Goal: Task Accomplishment & Management: Use online tool/utility

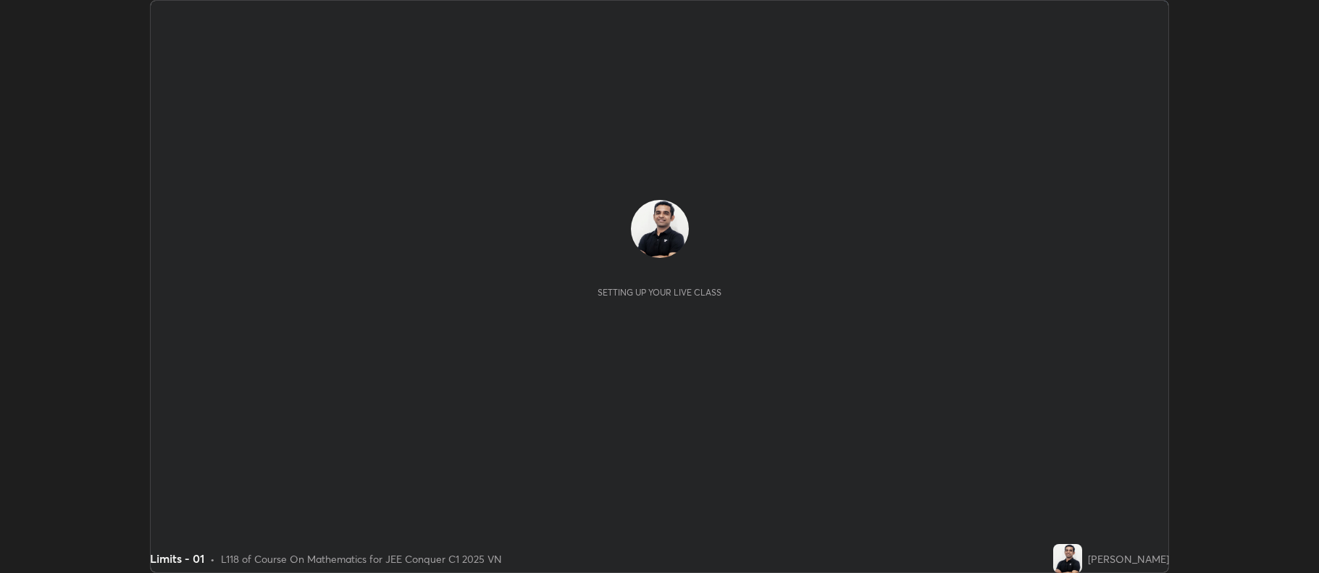
scroll to position [573, 1319]
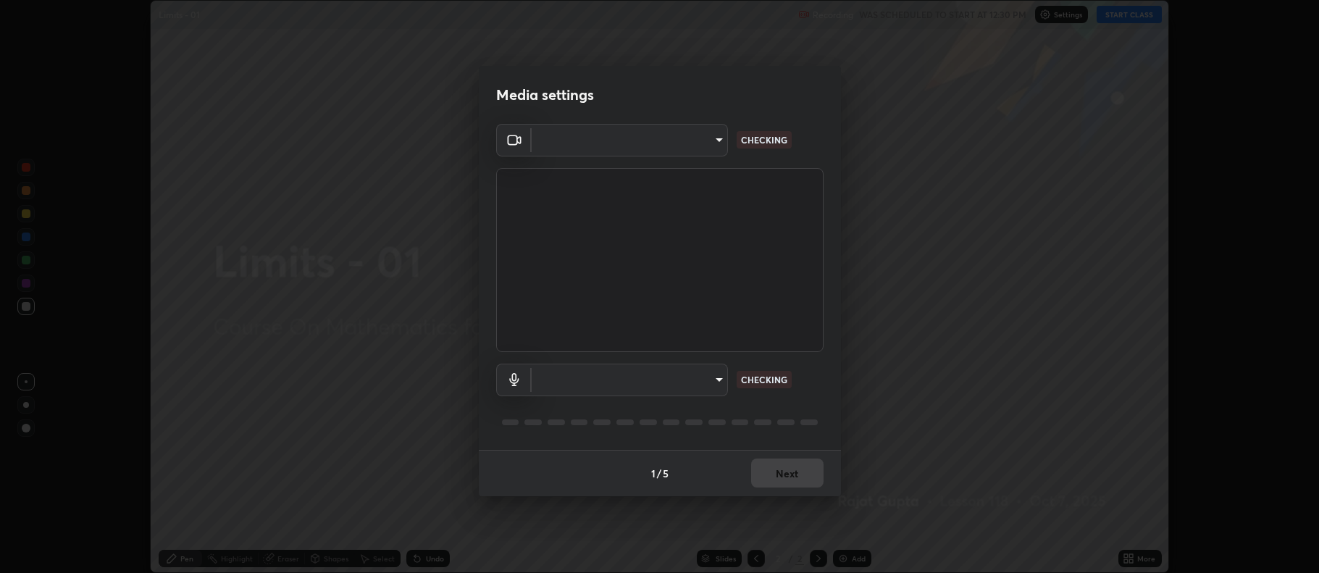
type input "ff6c2ab0558fce6a6a82d7d5f90cca75b578d0ecce094995c07ad100423c80ec"
type input "badd80ea7fbad1d8a72a520f29b78ead89bb293df12f863f6ab2c23ec585b874"
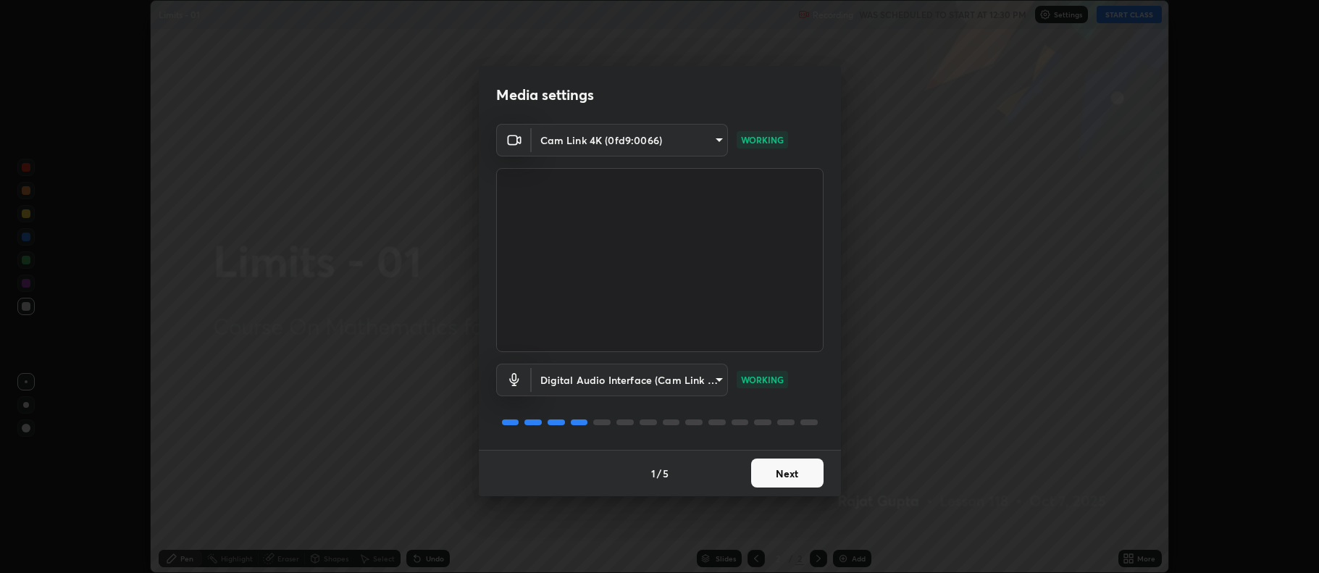
click at [790, 475] on button "Next" at bounding box center [787, 473] width 72 height 29
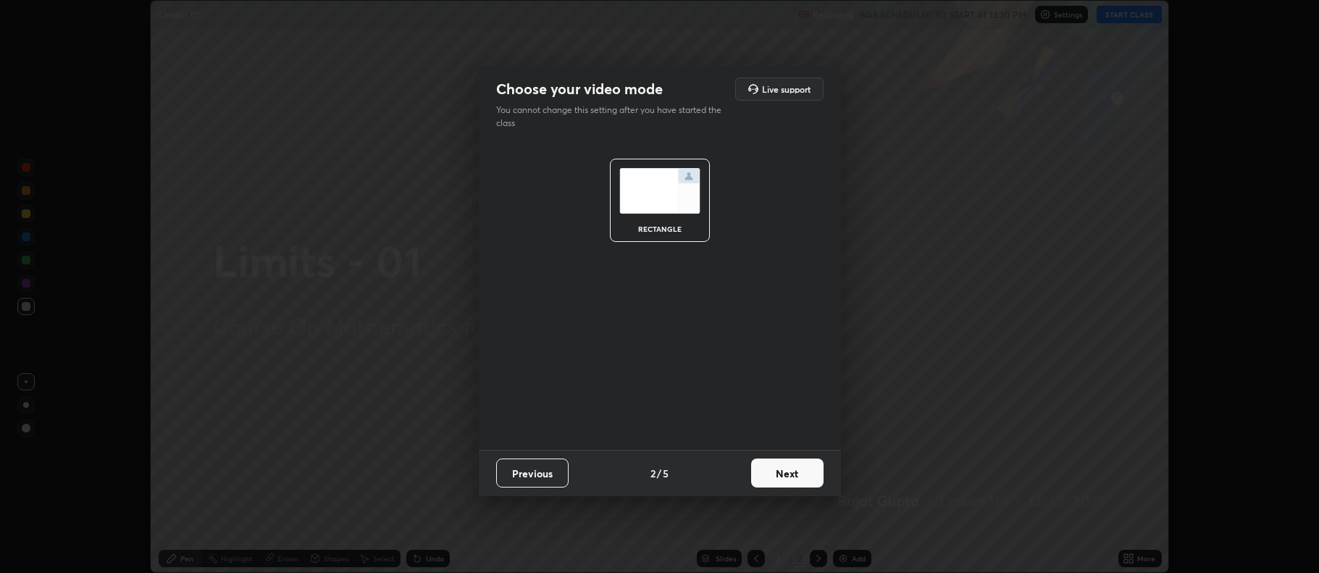
click at [791, 470] on button "Next" at bounding box center [787, 473] width 72 height 29
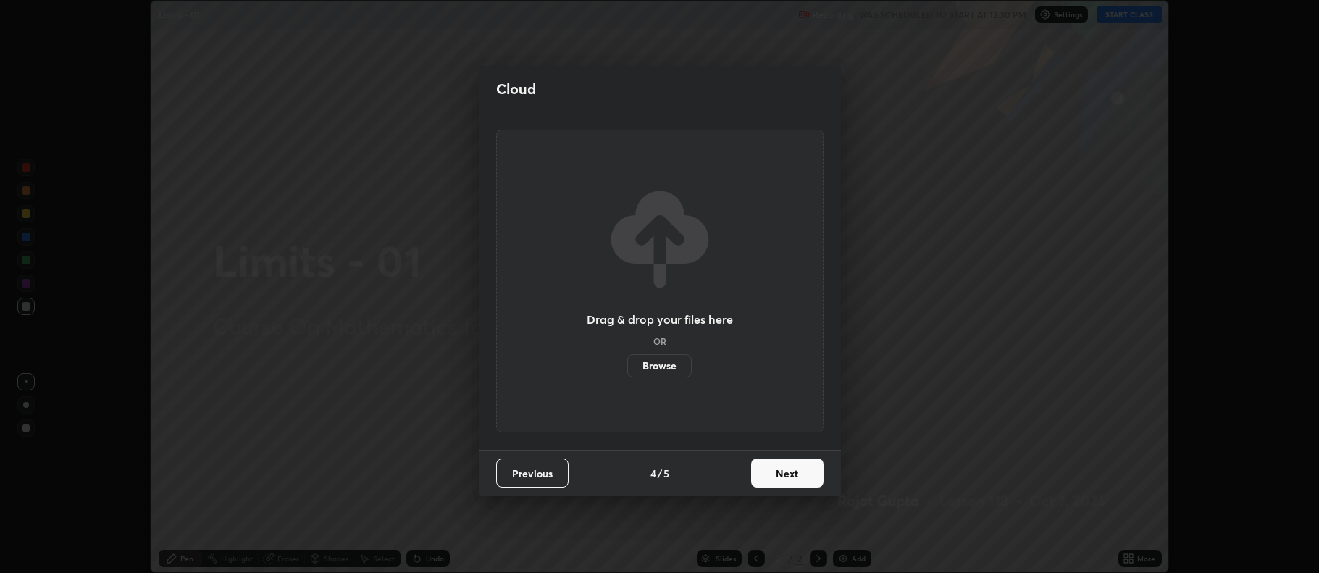
click at [792, 466] on button "Next" at bounding box center [787, 473] width 72 height 29
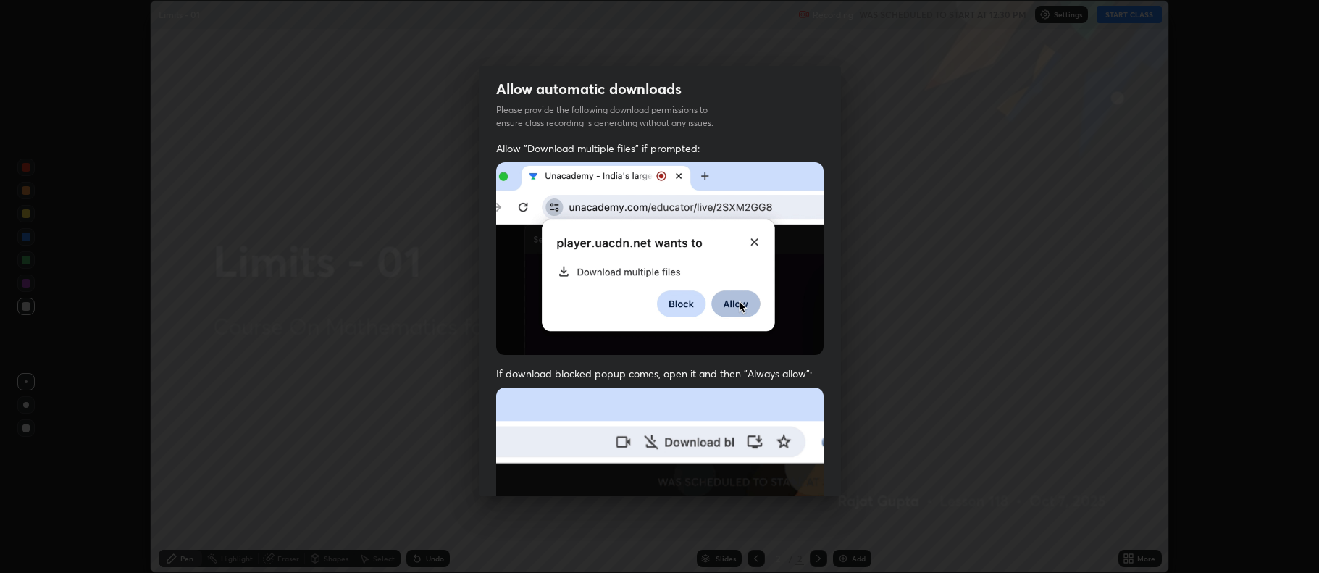
click at [791, 475] on img at bounding box center [659, 546] width 327 height 317
click at [792, 475] on img at bounding box center [659, 546] width 327 height 317
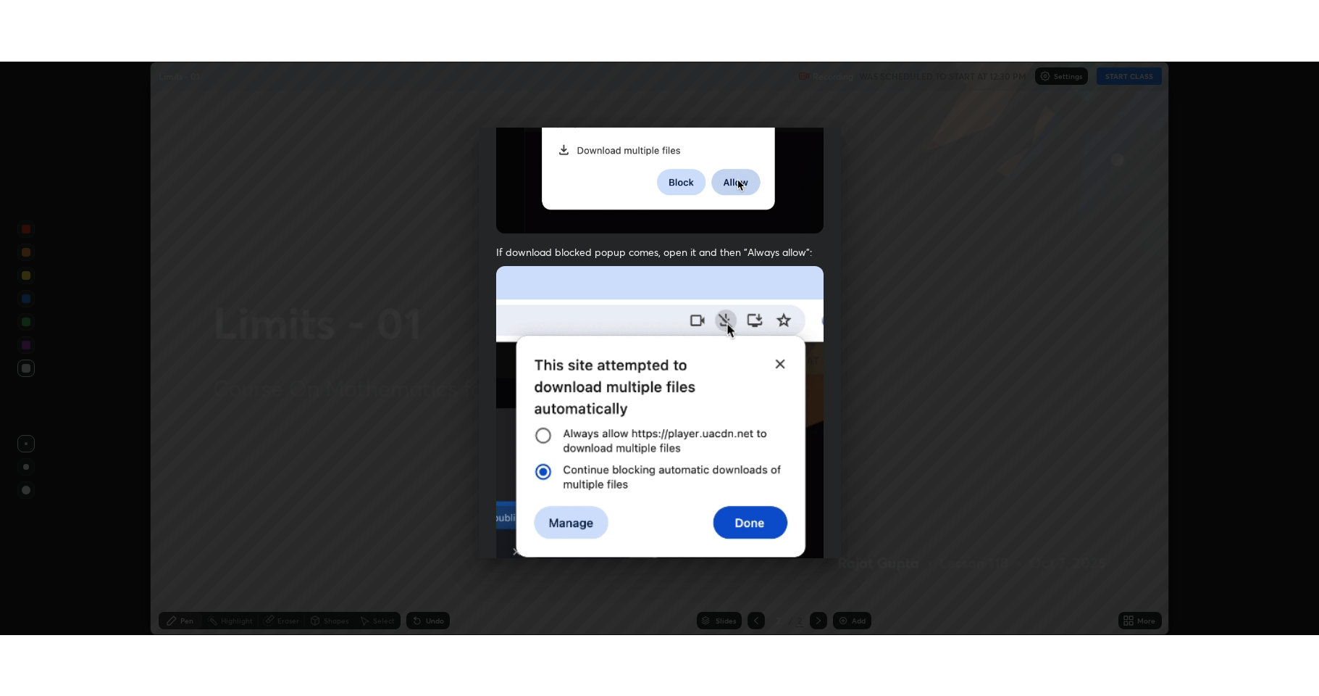
scroll to position [294, 0]
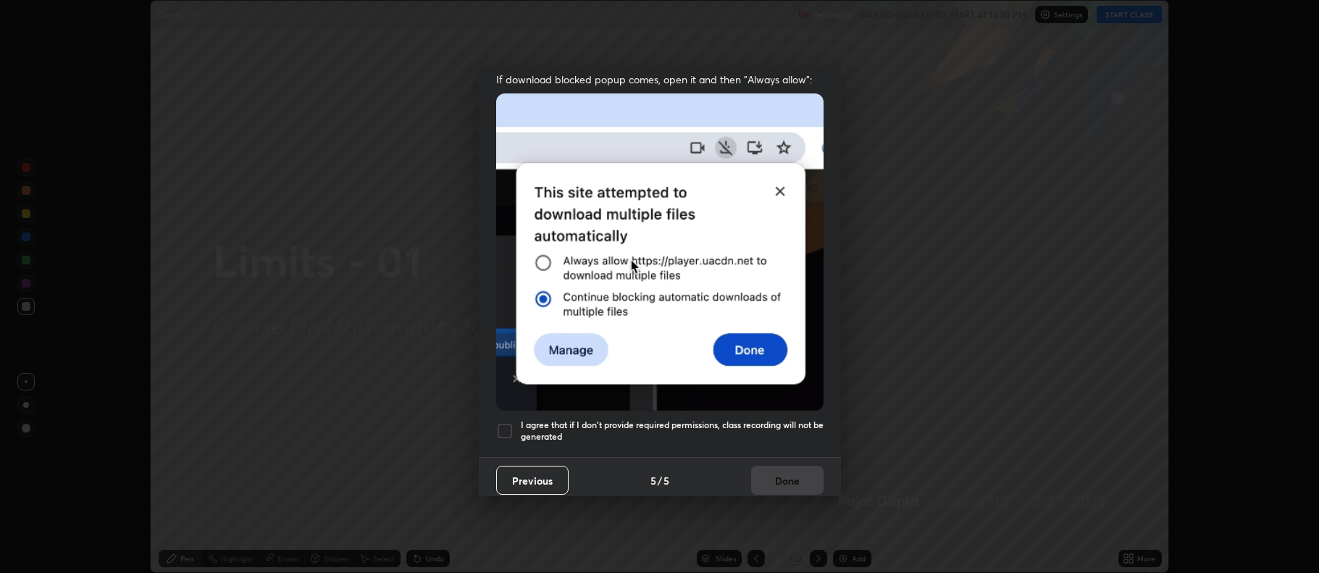
click at [713, 419] on h5 "I agree that if I don't provide required permissions, class recording will not …" at bounding box center [672, 430] width 303 height 22
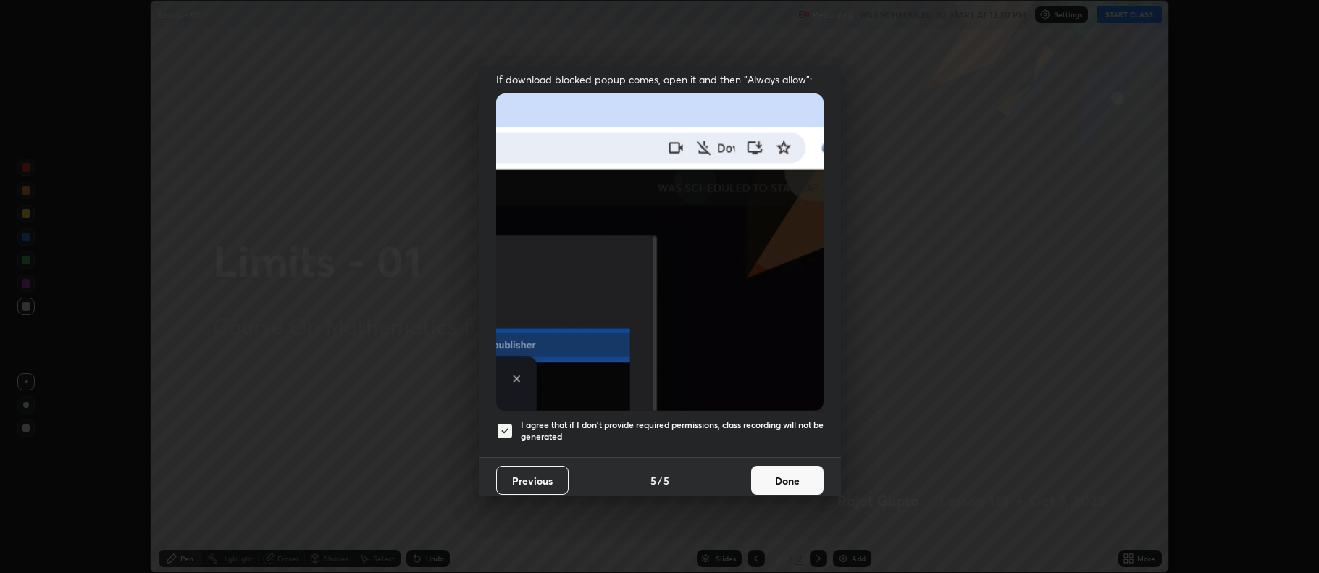
click at [798, 479] on button "Done" at bounding box center [787, 480] width 72 height 29
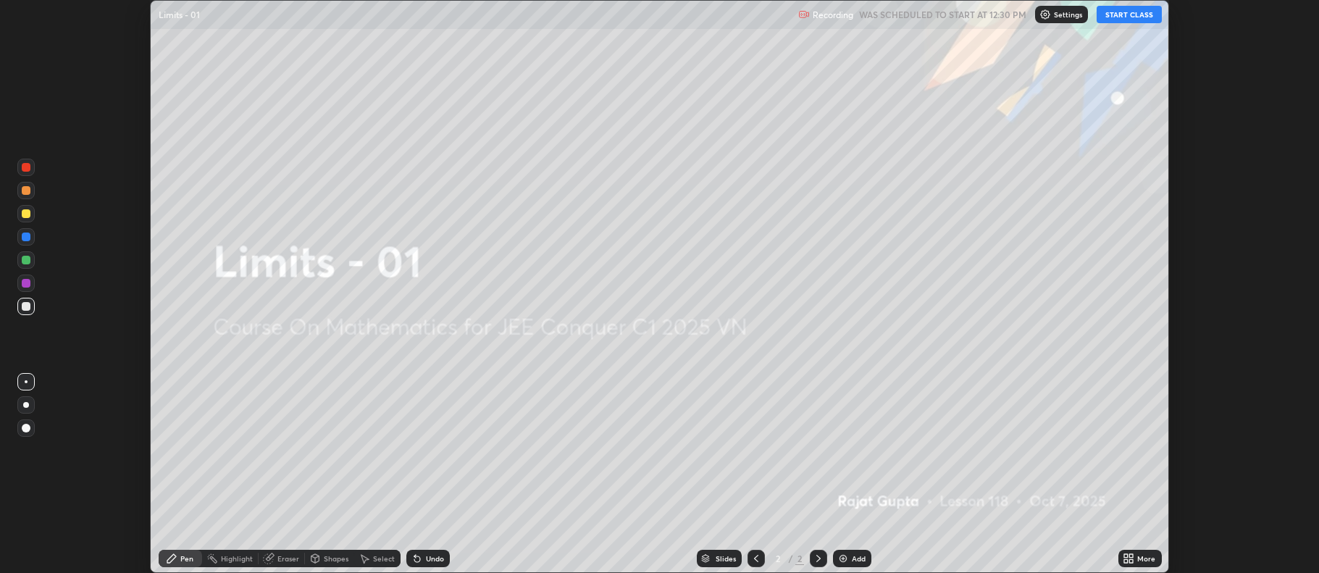
click at [1126, 13] on button "START CLASS" at bounding box center [1129, 14] width 65 height 17
click at [1149, 560] on div "More" at bounding box center [1146, 558] width 18 height 7
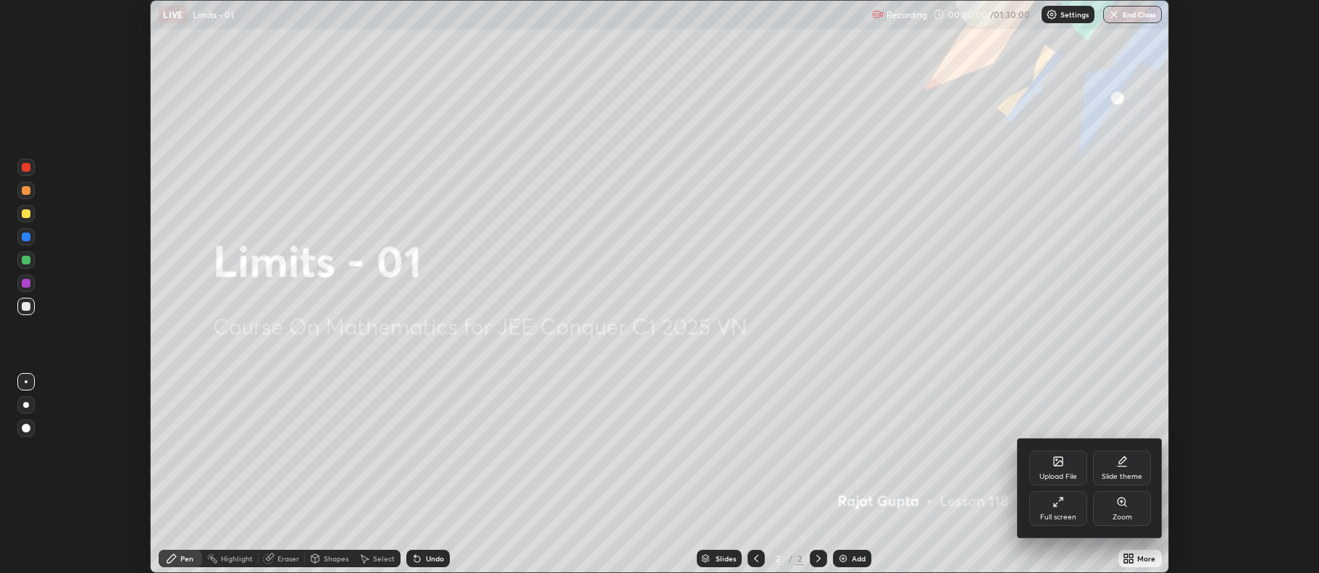
click at [1060, 509] on div "Full screen" at bounding box center [1058, 508] width 58 height 35
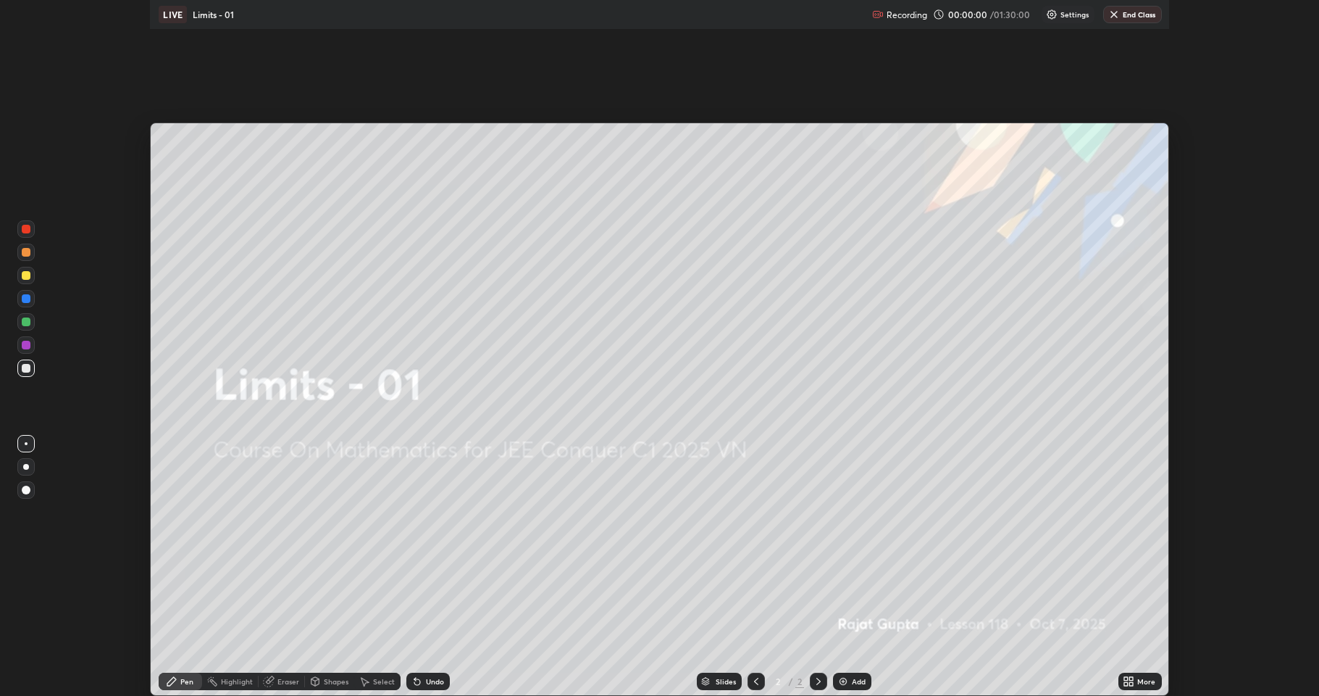
scroll to position [696, 1319]
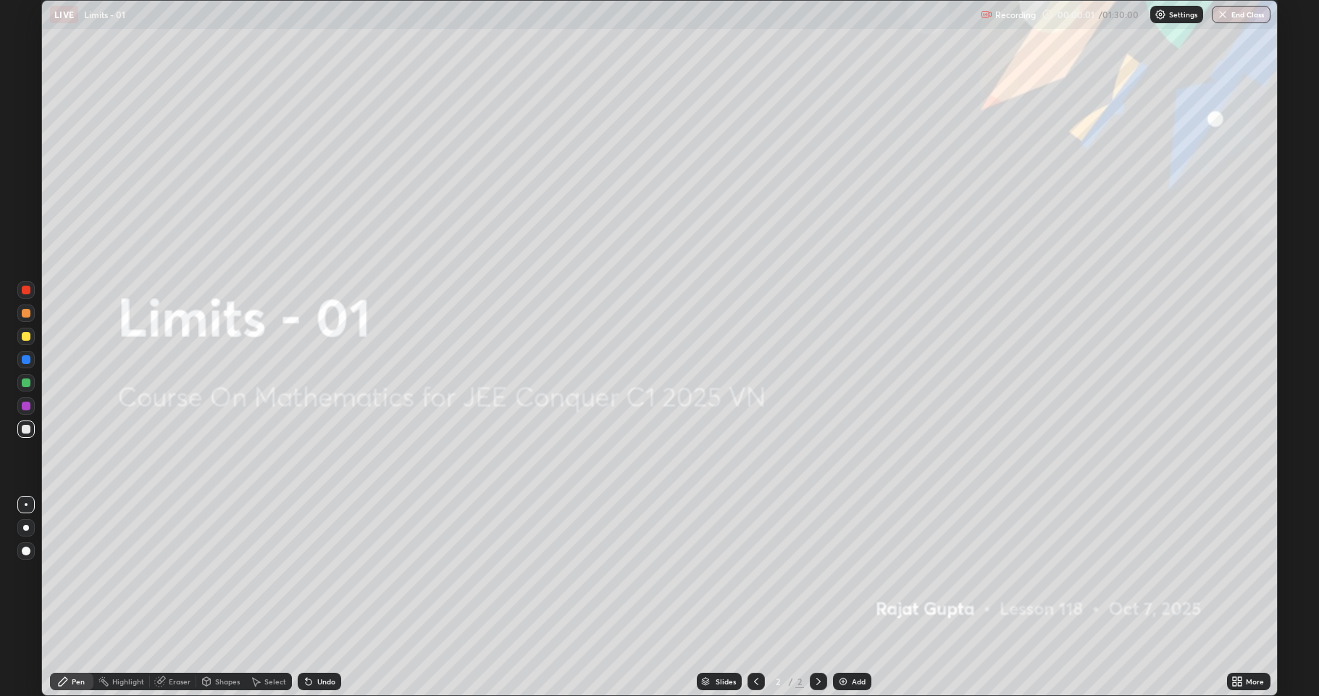
click at [864, 572] on div "Add" at bounding box center [852, 680] width 38 height 17
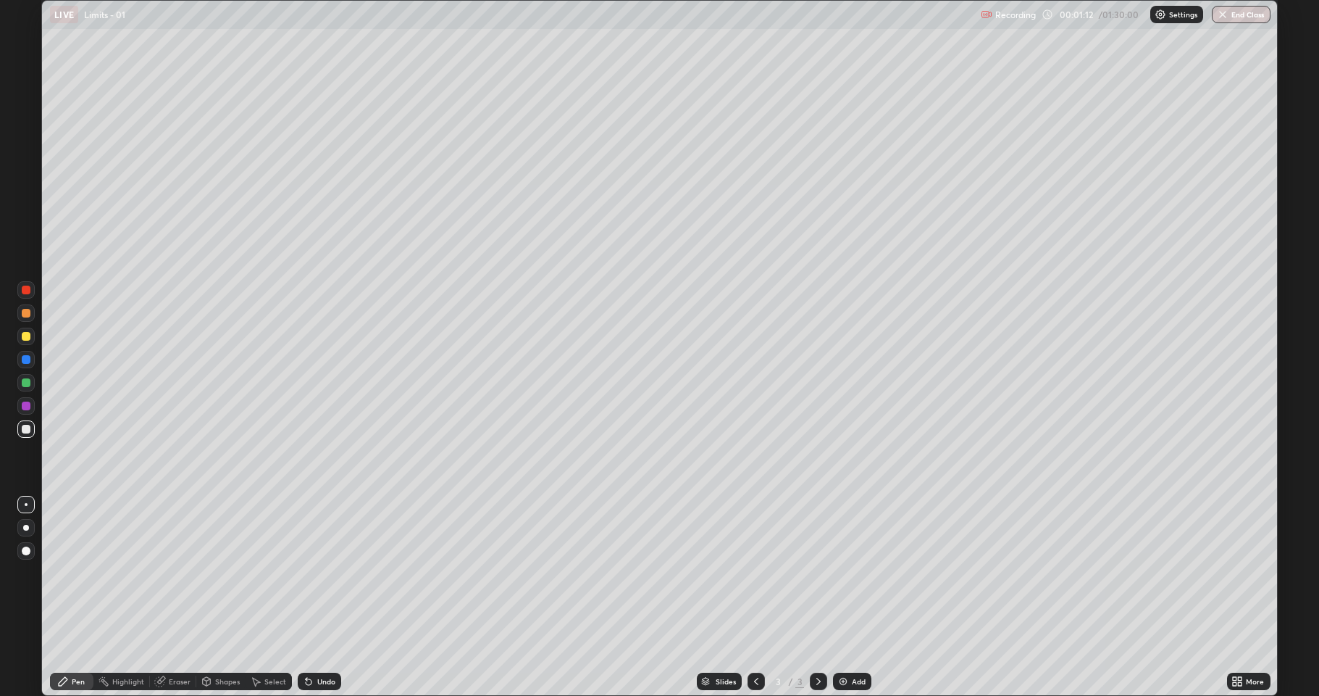
click at [329, 572] on div "Undo" at bounding box center [319, 680] width 43 height 17
click at [330, 572] on div "Undo" at bounding box center [319, 680] width 43 height 17
click at [325, 572] on div "Undo" at bounding box center [326, 680] width 18 height 7
click at [326, 572] on div "Undo" at bounding box center [326, 680] width 18 height 7
click at [855, 572] on div "Add" at bounding box center [859, 680] width 14 height 7
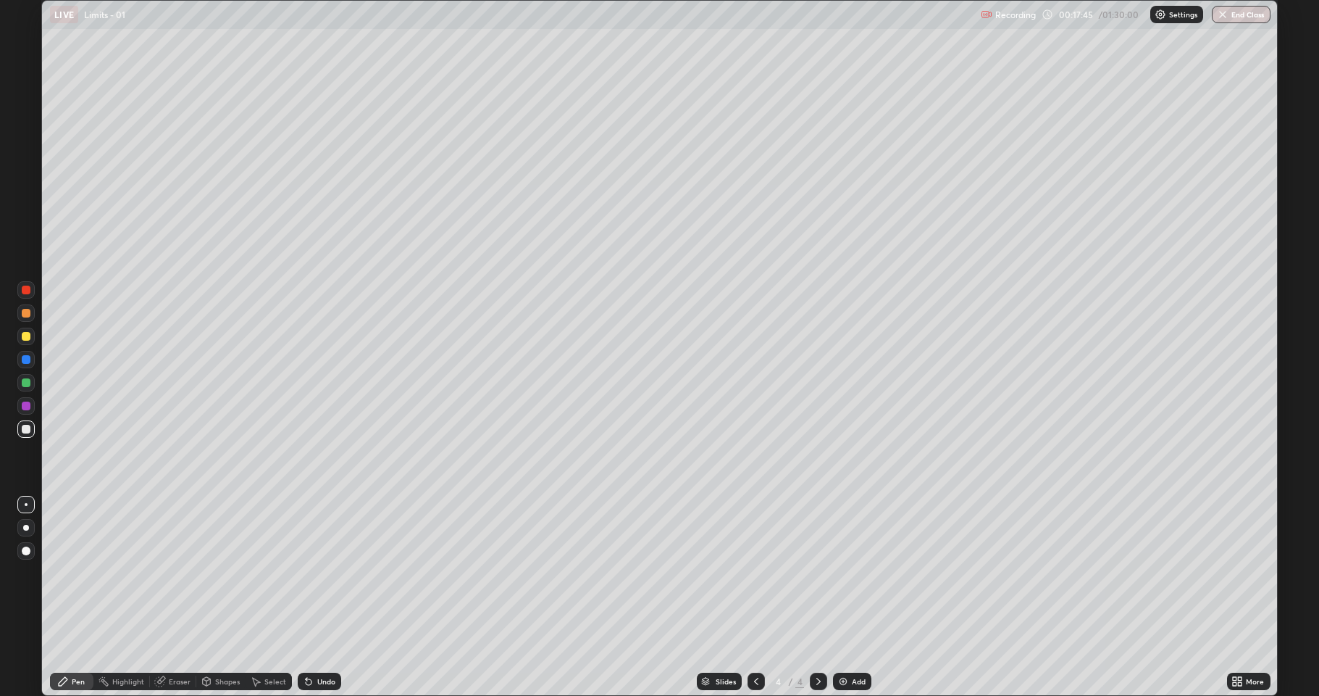
click at [186, 572] on div "Eraser" at bounding box center [173, 681] width 46 height 29
click at [322, 572] on div "Undo" at bounding box center [326, 680] width 18 height 7
click at [30, 572] on icon at bounding box center [26, 632] width 12 height 12
click at [80, 572] on div "Pen" at bounding box center [78, 680] width 13 height 7
click at [317, 572] on div "Undo" at bounding box center [316, 681] width 49 height 29
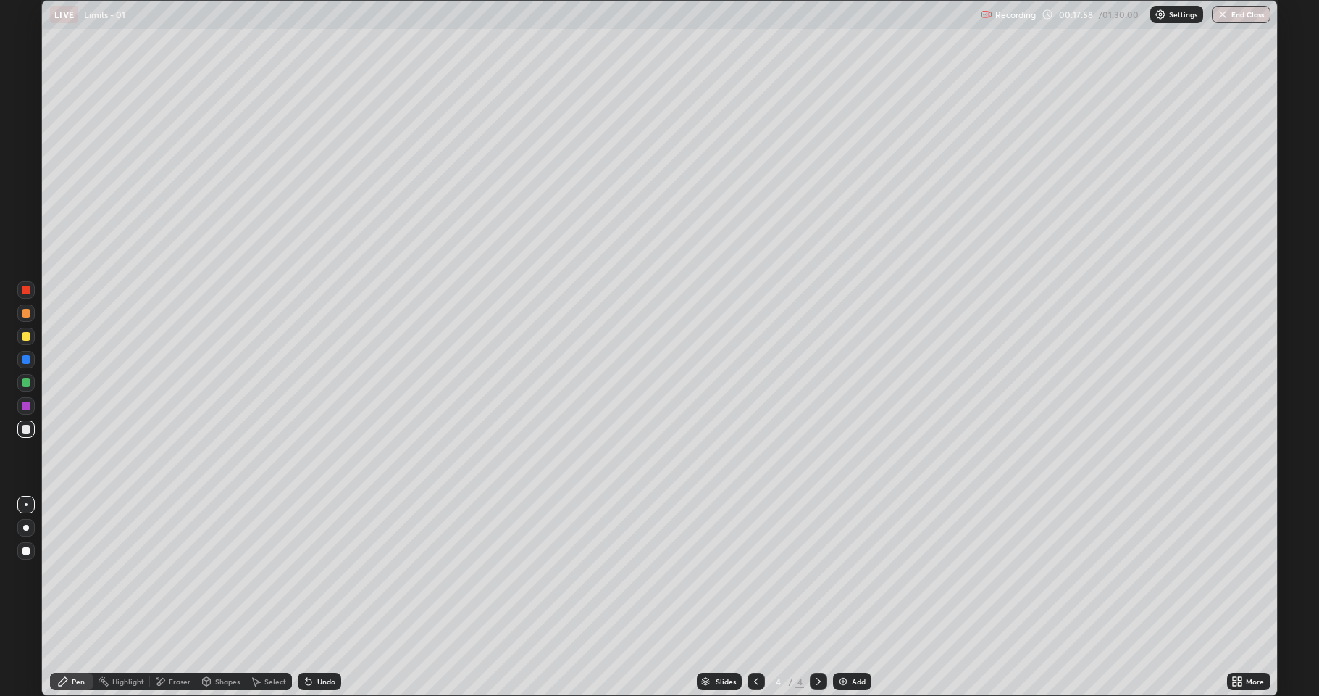
click at [317, 572] on div "Undo" at bounding box center [316, 681] width 49 height 29
click at [325, 572] on div "Undo" at bounding box center [316, 681] width 49 height 29
click at [174, 572] on div "Eraser" at bounding box center [180, 680] width 22 height 7
click at [138, 572] on div "Highlight" at bounding box center [128, 680] width 32 height 7
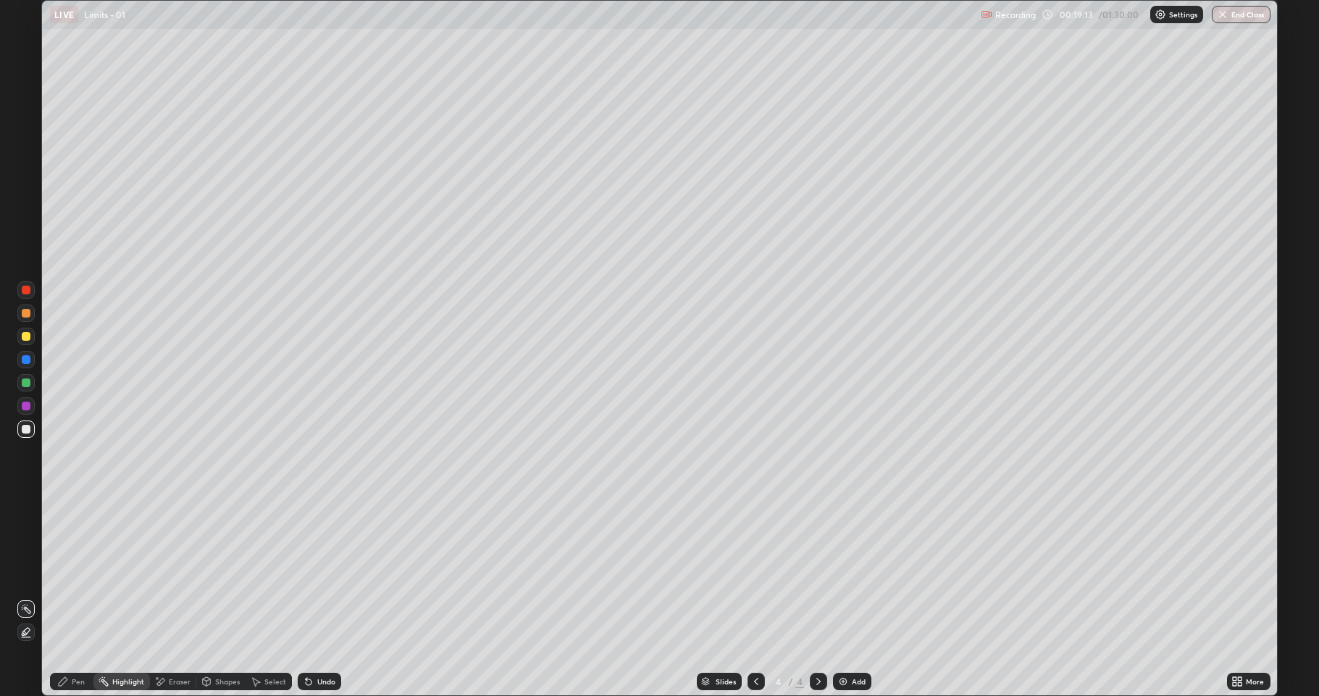
click at [177, 572] on div "Eraser" at bounding box center [180, 680] width 22 height 7
click at [82, 572] on div "Pen" at bounding box center [78, 680] width 13 height 7
click at [314, 572] on div "Undo" at bounding box center [319, 680] width 43 height 17
click at [317, 572] on div "Undo" at bounding box center [326, 680] width 18 height 7
click at [319, 572] on div "Undo" at bounding box center [326, 680] width 18 height 7
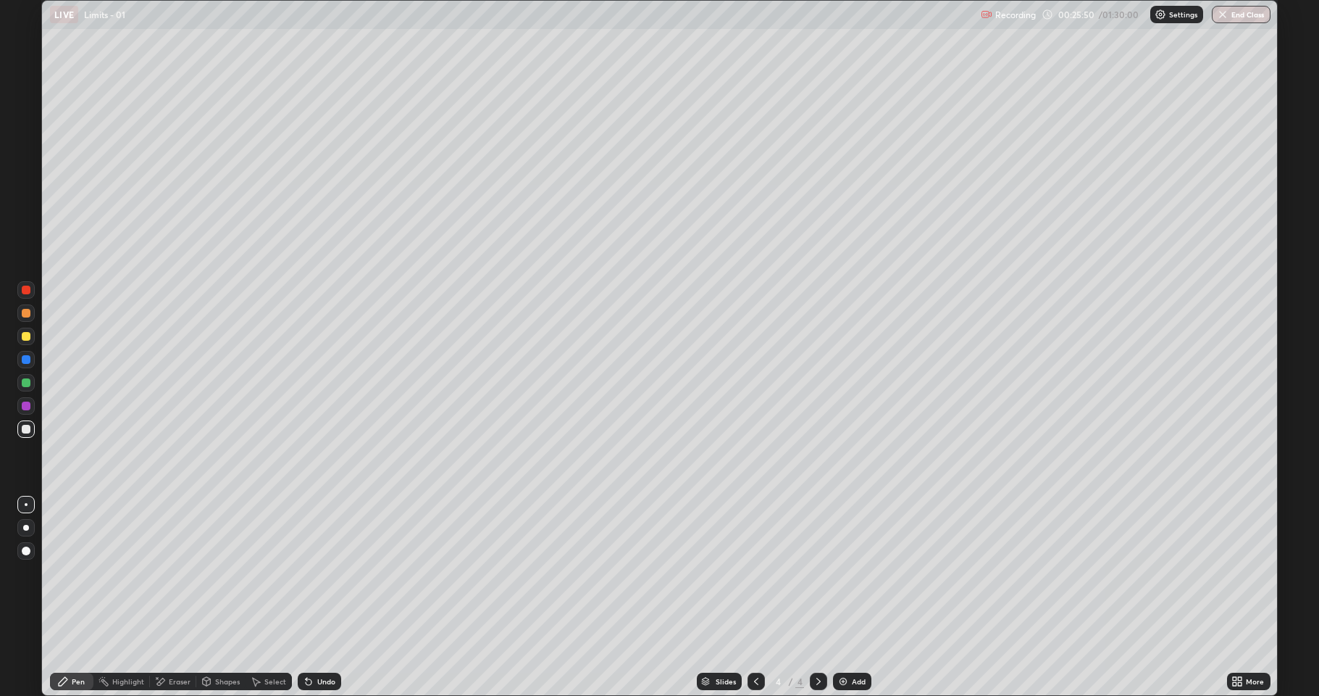
click at [317, 572] on div "Undo" at bounding box center [326, 680] width 18 height 7
click at [319, 572] on div "Undo" at bounding box center [326, 680] width 18 height 7
click at [177, 572] on div "Eraser" at bounding box center [180, 680] width 22 height 7
click at [65, 572] on icon at bounding box center [63, 681] width 12 height 12
click at [852, 572] on div "Add" at bounding box center [859, 680] width 14 height 7
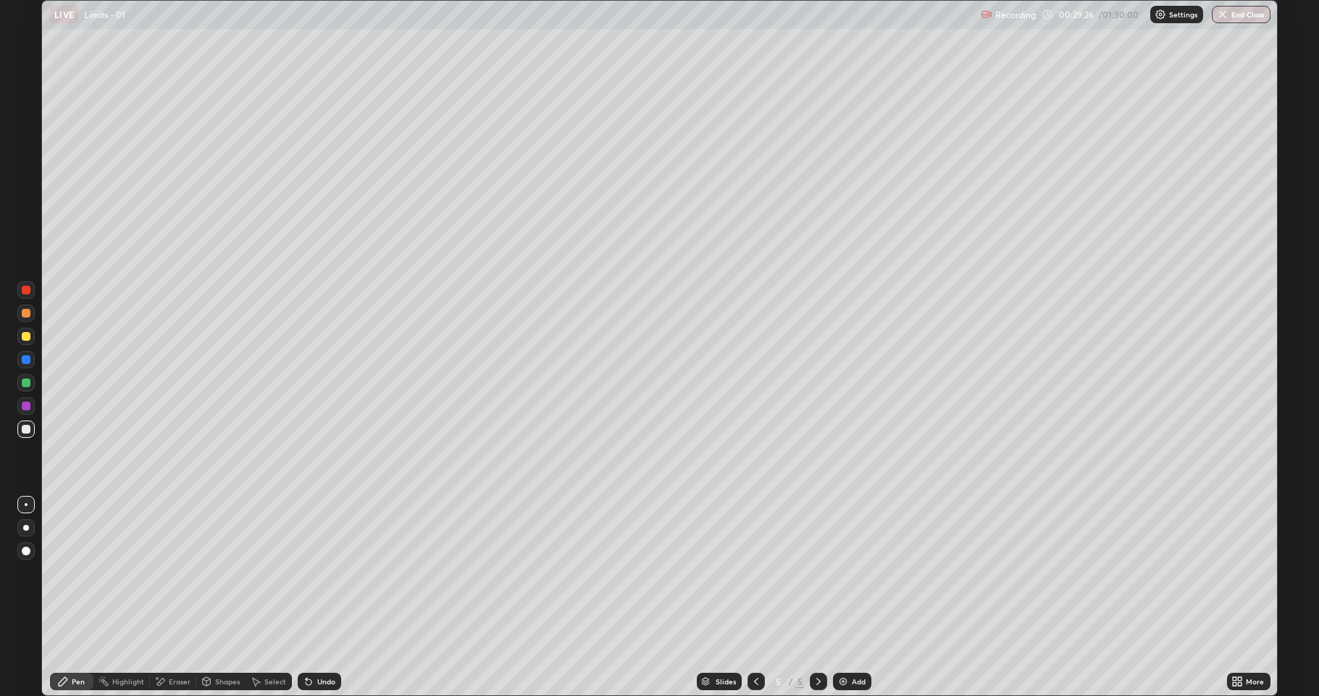
click at [322, 572] on div "Undo" at bounding box center [326, 680] width 18 height 7
click at [186, 572] on div "Eraser" at bounding box center [180, 680] width 22 height 7
click at [193, 572] on div "Eraser" at bounding box center [173, 680] width 46 height 17
click at [84, 572] on div "Pen" at bounding box center [78, 680] width 13 height 7
click at [177, 572] on div "Eraser" at bounding box center [180, 680] width 22 height 7
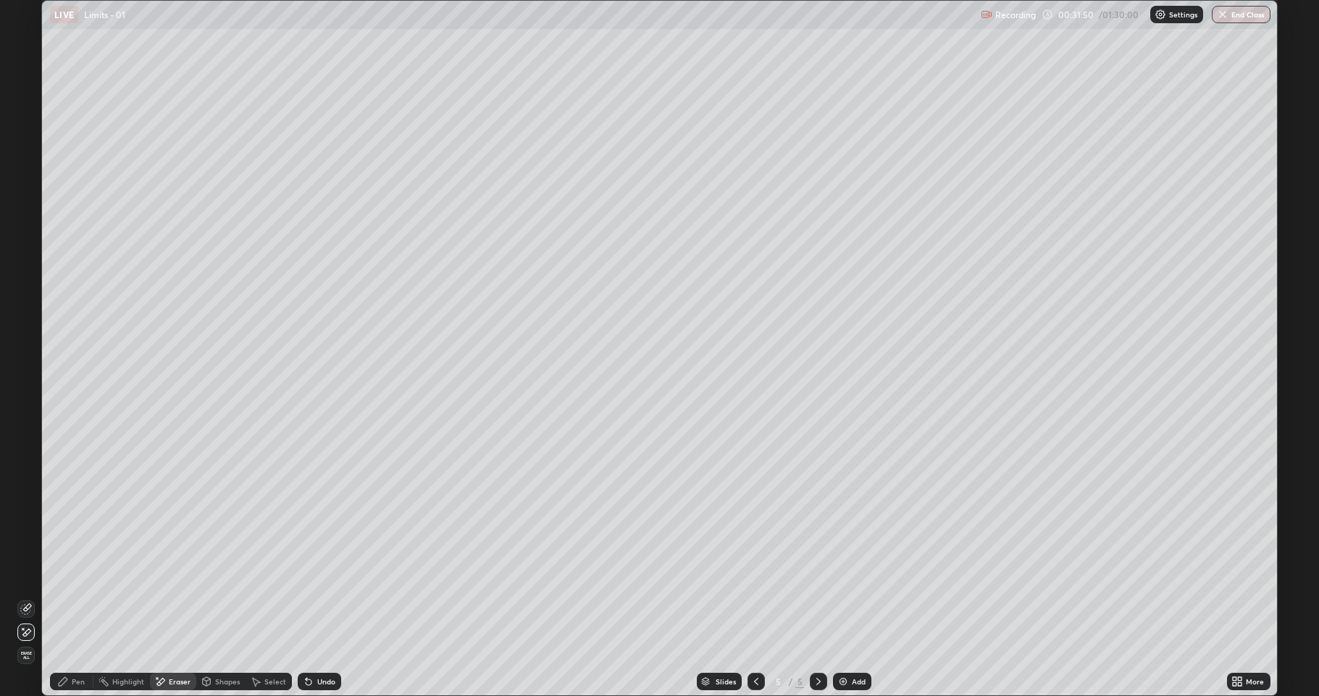
click at [72, 572] on div "Pen" at bounding box center [78, 680] width 13 height 7
click at [179, 572] on div "Eraser" at bounding box center [180, 680] width 22 height 7
click at [64, 572] on icon at bounding box center [63, 681] width 9 height 9
click at [317, 572] on div "Undo" at bounding box center [326, 680] width 18 height 7
click at [164, 572] on icon at bounding box center [160, 681] width 12 height 12
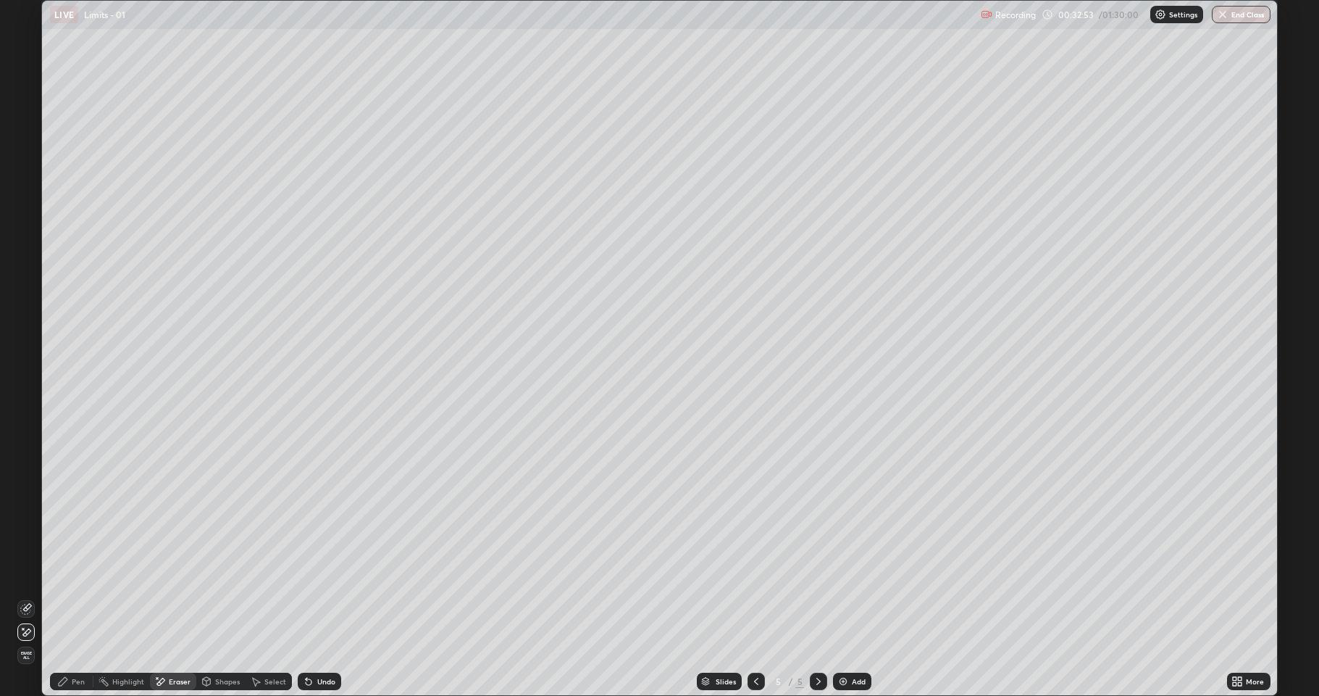
click at [70, 572] on div "Pen" at bounding box center [71, 680] width 43 height 17
click at [172, 572] on div "Eraser" at bounding box center [180, 680] width 22 height 7
click at [70, 572] on div "Pen" at bounding box center [71, 680] width 43 height 17
click at [853, 572] on div "Add" at bounding box center [859, 680] width 14 height 7
click at [322, 572] on div "Undo" at bounding box center [326, 680] width 18 height 7
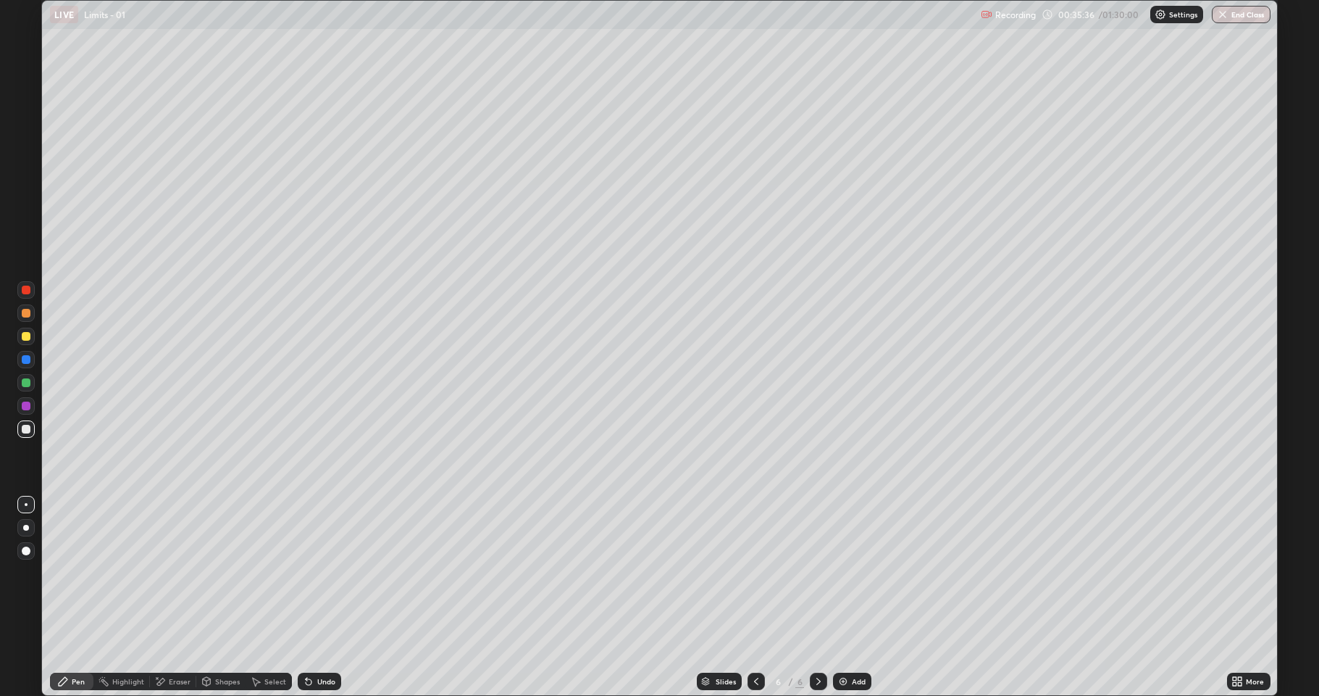
click at [323, 572] on div "Undo" at bounding box center [326, 680] width 18 height 7
click at [319, 572] on div "Undo" at bounding box center [326, 680] width 18 height 7
click at [325, 572] on div "Undo" at bounding box center [326, 680] width 18 height 7
click at [327, 572] on div "Undo" at bounding box center [319, 680] width 43 height 17
click at [319, 572] on div "Undo" at bounding box center [319, 680] width 43 height 17
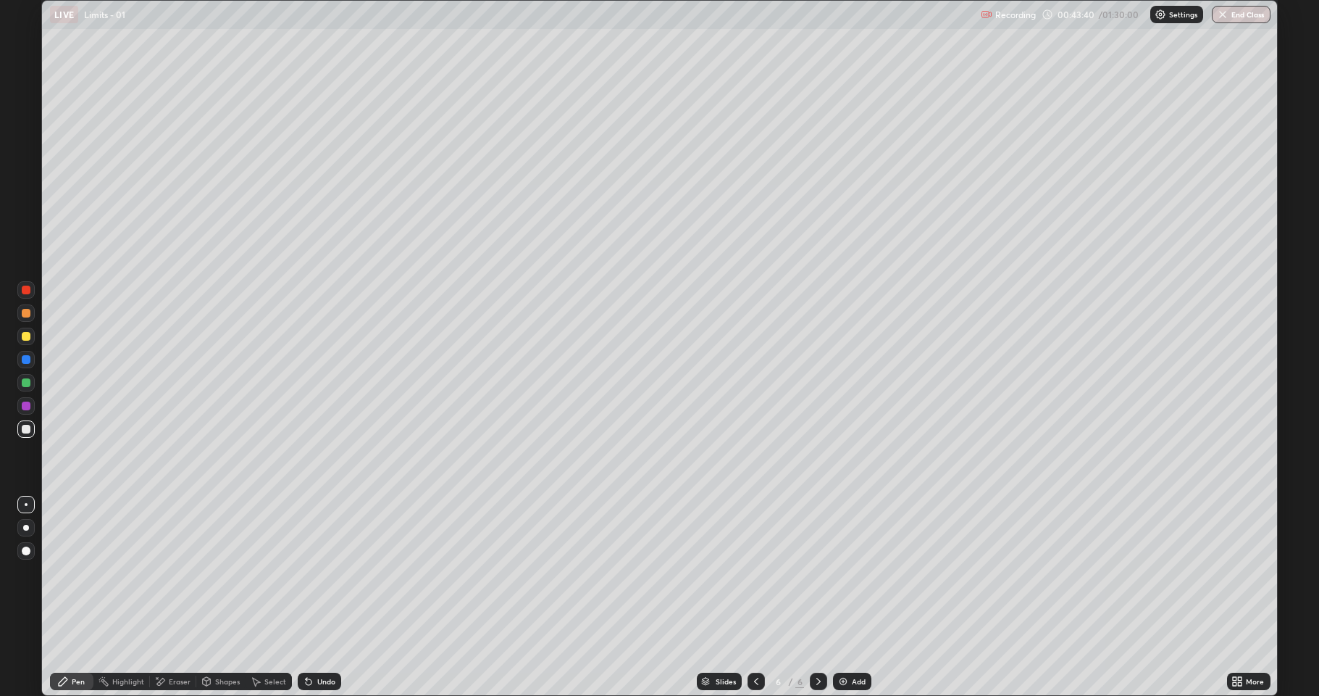
click at [322, 572] on div "Undo" at bounding box center [319, 680] width 43 height 17
click at [320, 572] on div "Undo" at bounding box center [319, 680] width 43 height 17
click at [317, 572] on div "Undo" at bounding box center [319, 680] width 43 height 17
click at [318, 572] on div "Undo" at bounding box center [316, 681] width 49 height 29
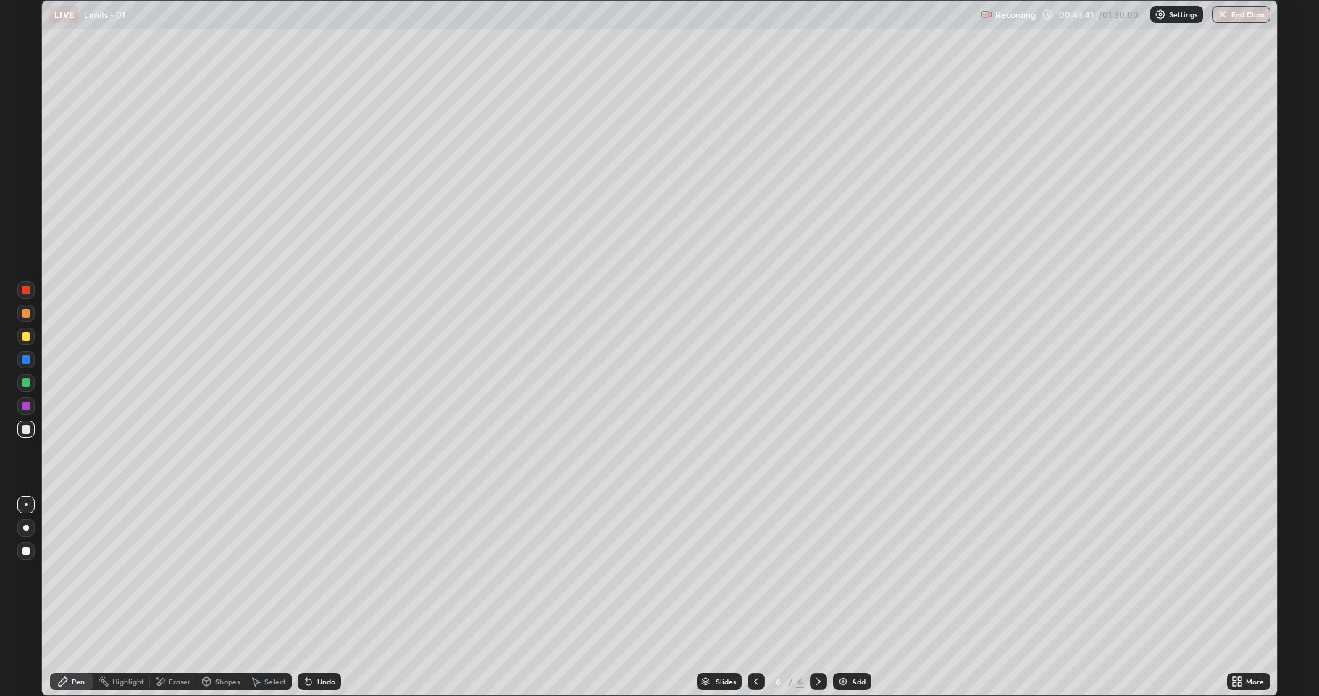
click at [317, 572] on div "Undo" at bounding box center [316, 681] width 49 height 29
click at [318, 572] on div "Undo" at bounding box center [316, 681] width 49 height 29
click at [314, 572] on div "Undo" at bounding box center [316, 681] width 49 height 29
click at [319, 572] on div "Undo" at bounding box center [316, 681] width 49 height 29
click at [321, 572] on div "Undo" at bounding box center [326, 680] width 18 height 7
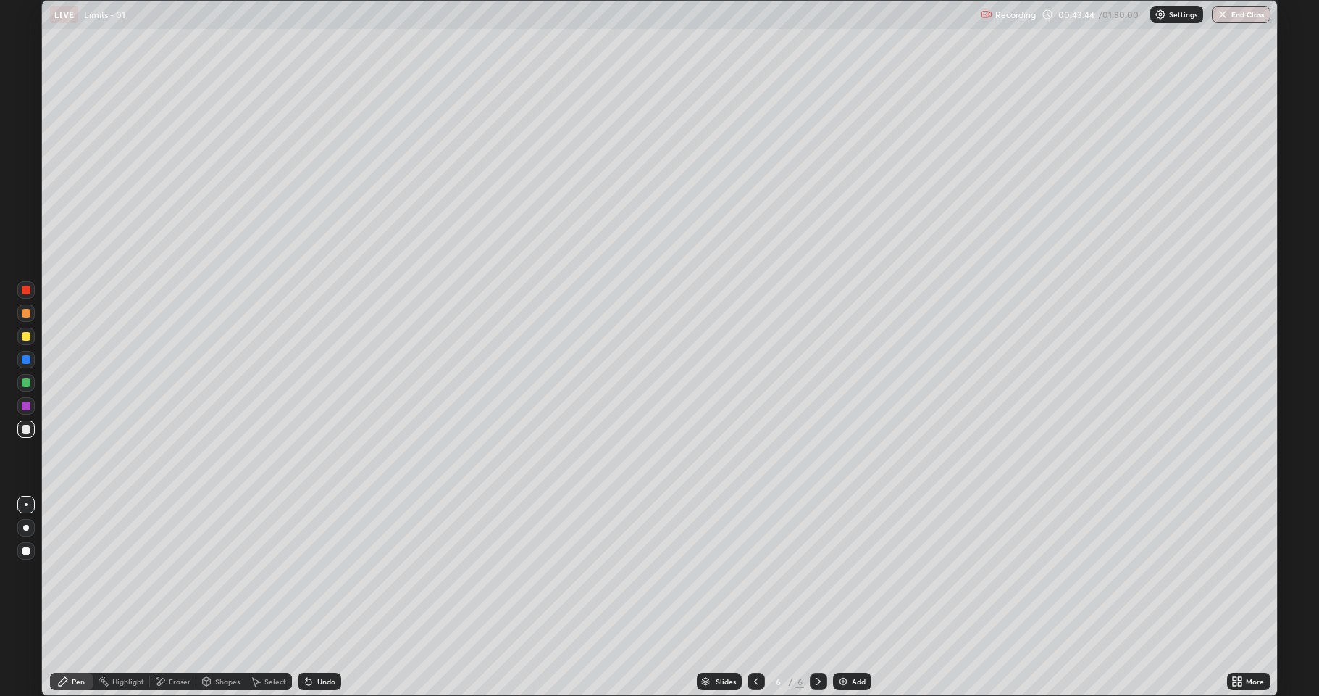
click at [319, 572] on div "Undo" at bounding box center [326, 680] width 18 height 7
click at [322, 572] on div "Undo" at bounding box center [326, 680] width 18 height 7
click at [320, 572] on div "Undo" at bounding box center [319, 680] width 43 height 17
click at [322, 572] on div "Undo" at bounding box center [319, 680] width 43 height 17
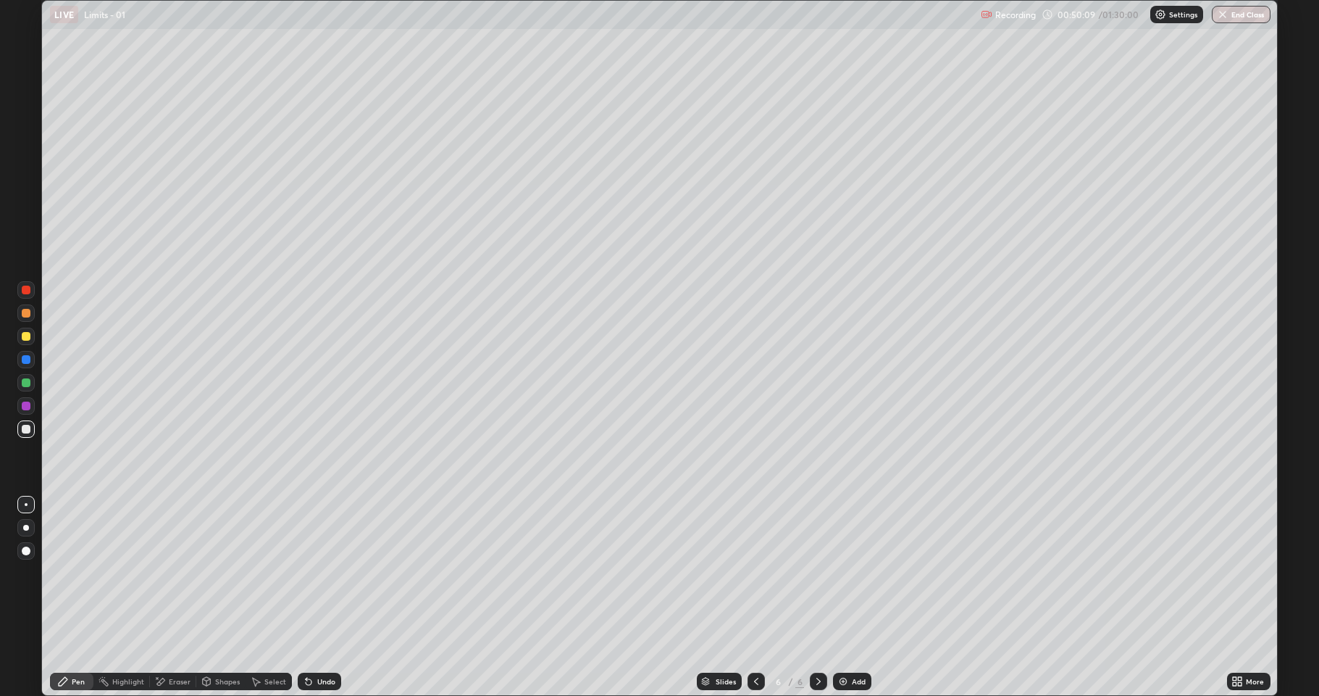
click at [270, 572] on div "Select" at bounding box center [275, 680] width 22 height 7
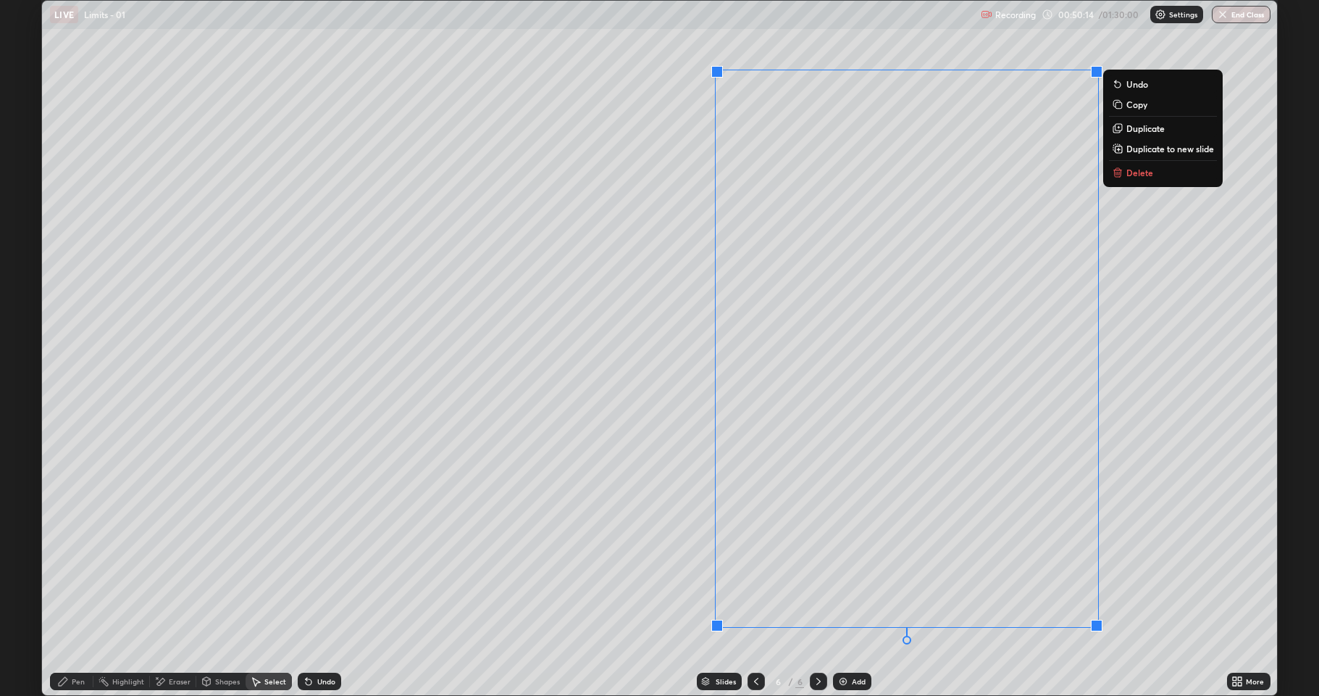
click at [1120, 151] on rect at bounding box center [1119, 149] width 7 height 7
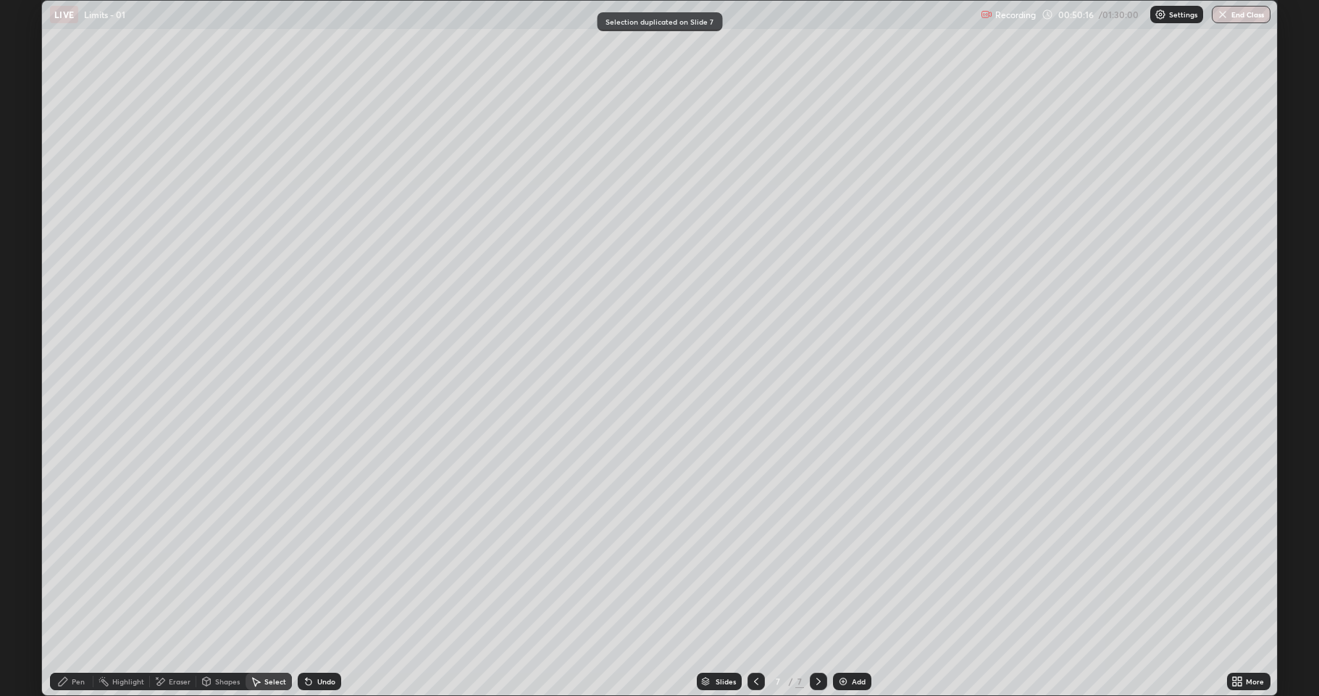
click at [176, 572] on div "Eraser" at bounding box center [180, 680] width 22 height 7
click at [70, 572] on div "Pen" at bounding box center [71, 680] width 43 height 17
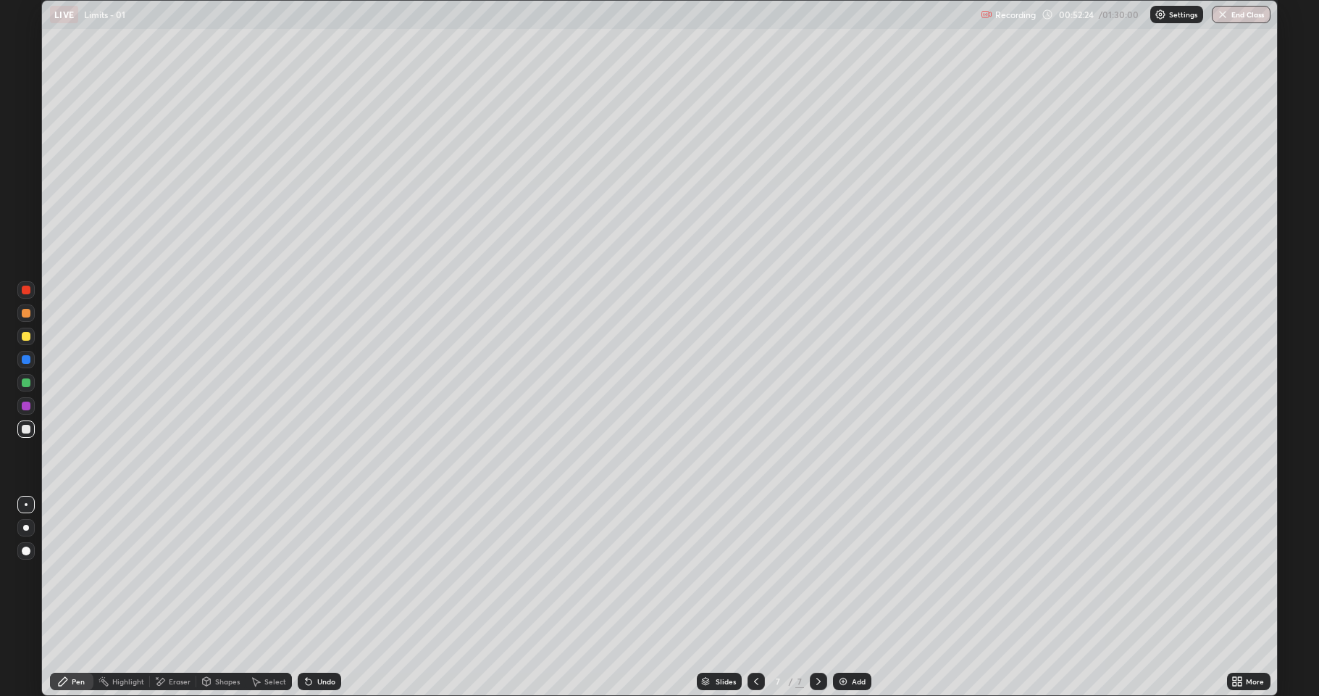
click at [754, 572] on icon at bounding box center [756, 680] width 4 height 7
click at [817, 572] on icon at bounding box center [819, 681] width 12 height 12
click at [853, 572] on div "Add" at bounding box center [852, 680] width 38 height 17
click at [179, 572] on div "Eraser" at bounding box center [173, 680] width 46 height 17
click at [82, 572] on div "Pen" at bounding box center [71, 680] width 43 height 17
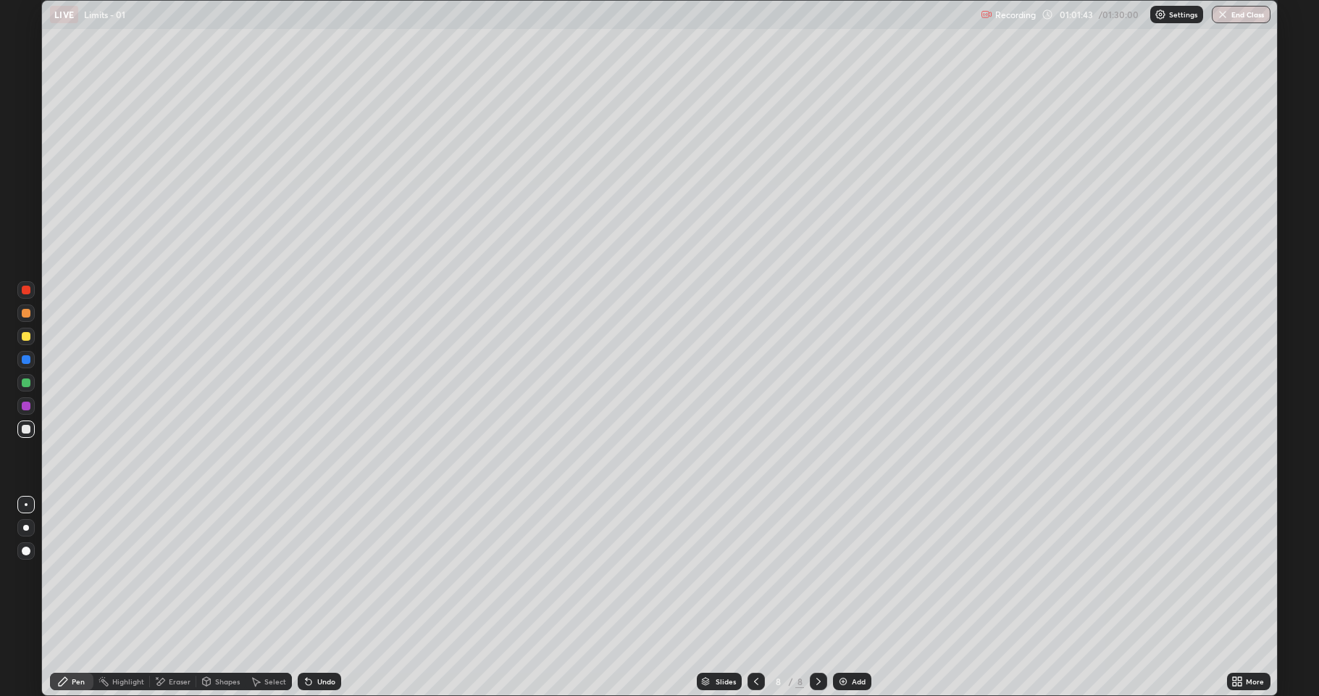
click at [322, 572] on div "Undo" at bounding box center [319, 680] width 43 height 17
click at [325, 572] on div "Undo" at bounding box center [326, 680] width 18 height 7
click at [327, 572] on div "Undo" at bounding box center [326, 680] width 18 height 7
click at [322, 572] on div "Undo" at bounding box center [326, 680] width 18 height 7
click at [322, 572] on div "Undo" at bounding box center [319, 680] width 43 height 17
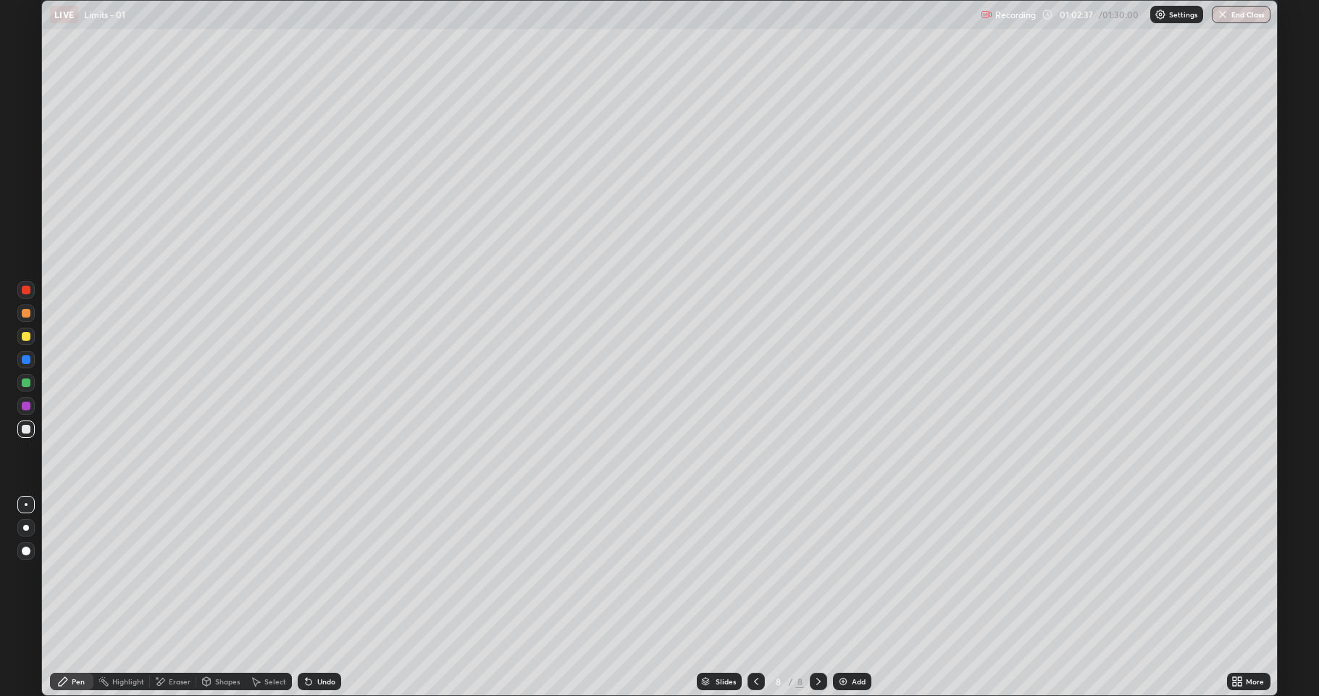
click at [322, 572] on div "Undo" at bounding box center [319, 680] width 43 height 17
click at [325, 572] on div "Undo" at bounding box center [319, 680] width 43 height 17
click at [322, 572] on div "Undo" at bounding box center [319, 680] width 43 height 17
click at [853, 572] on div "Add" at bounding box center [852, 680] width 38 height 17
click at [330, 572] on div "Undo" at bounding box center [326, 680] width 18 height 7
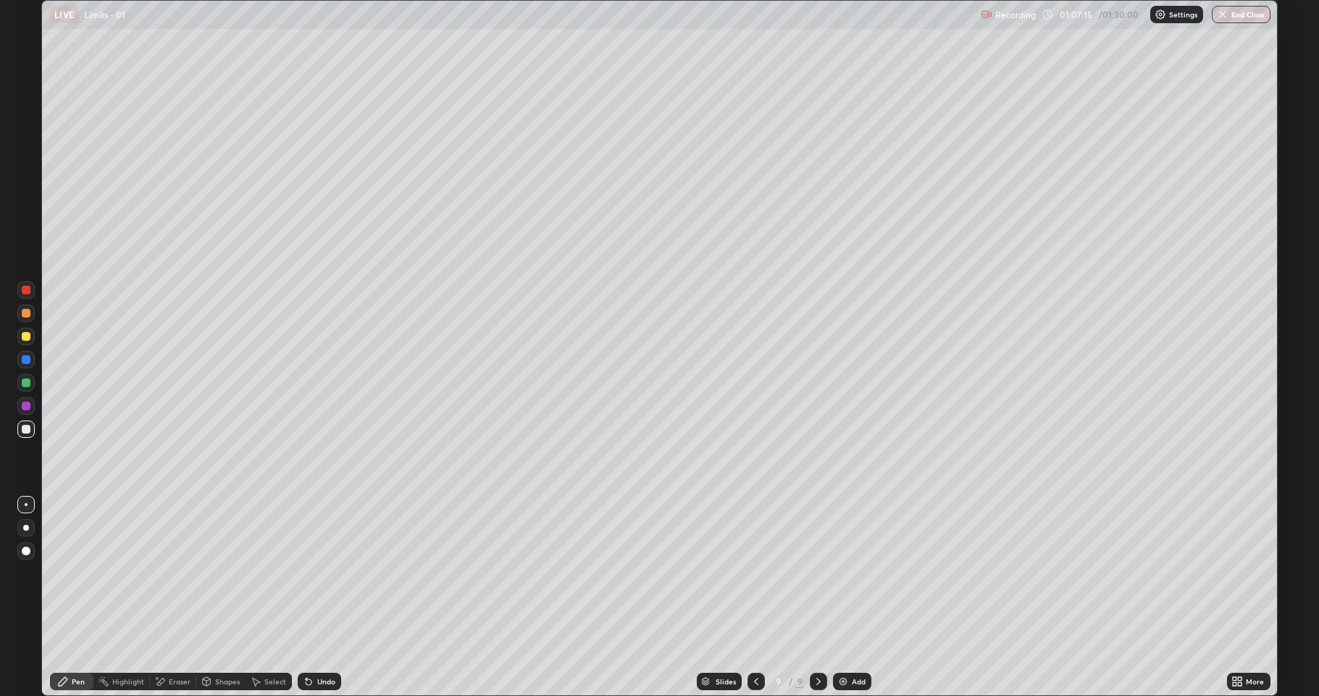
click at [333, 572] on div "Undo" at bounding box center [319, 680] width 43 height 17
click at [333, 572] on div "Undo" at bounding box center [326, 680] width 18 height 7
click at [761, 572] on div at bounding box center [756, 680] width 17 height 17
click at [818, 572] on icon at bounding box center [819, 681] width 12 height 12
click at [856, 572] on div "Add" at bounding box center [852, 680] width 38 height 17
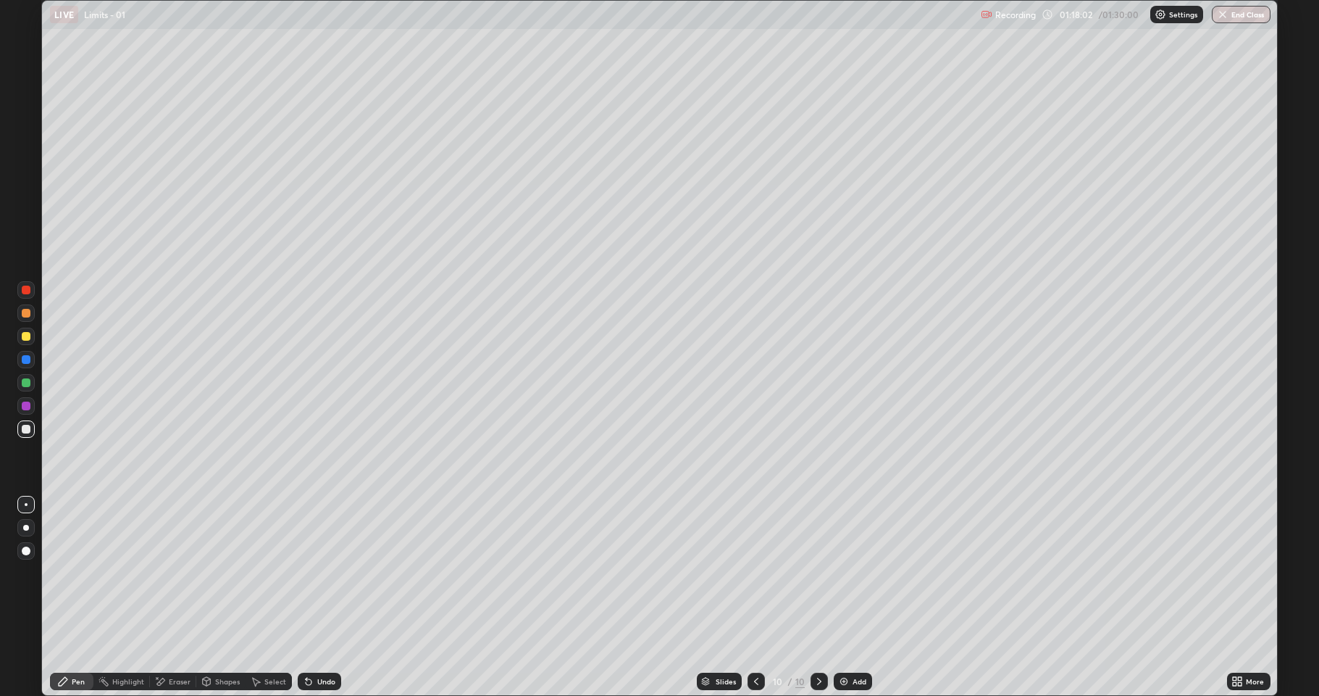
click at [262, 572] on div "Select" at bounding box center [269, 680] width 46 height 17
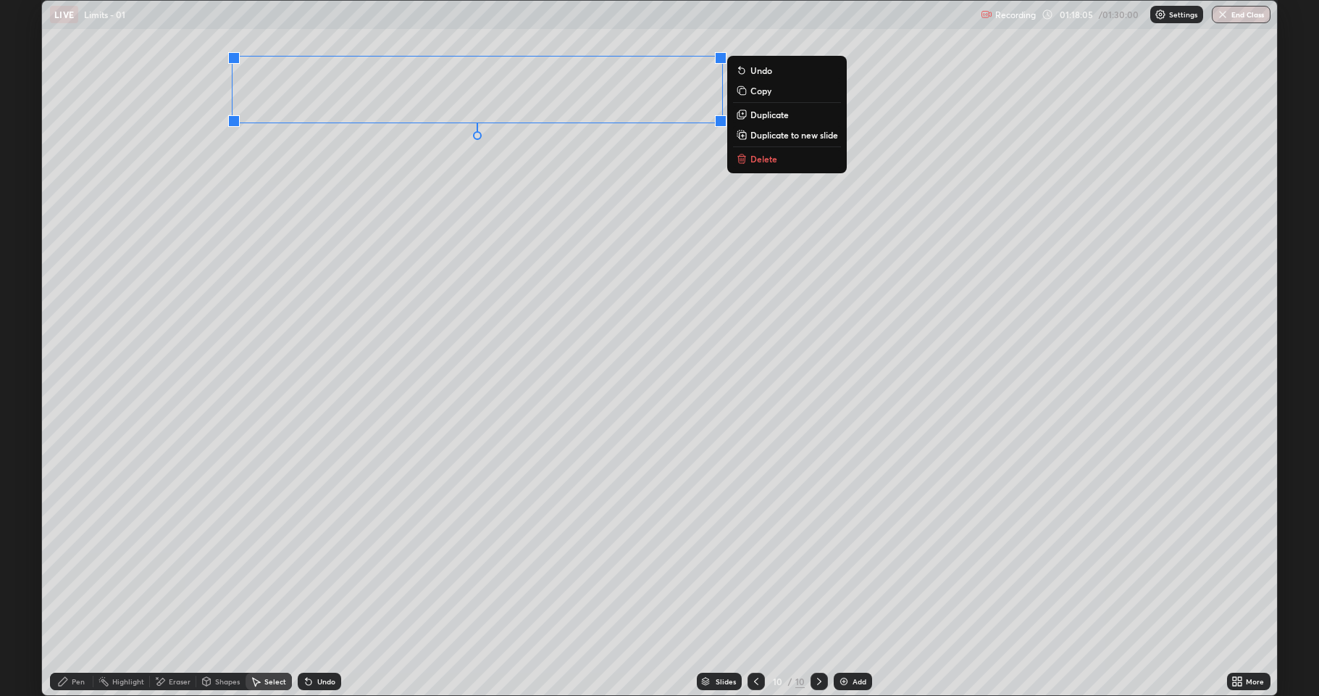
click at [798, 143] on div "0 ° Undo Copy Duplicate Duplicate to new slide Delete" at bounding box center [659, 348] width 1235 height 694
click at [768, 135] on p "Duplicate to new slide" at bounding box center [795, 135] width 88 height 12
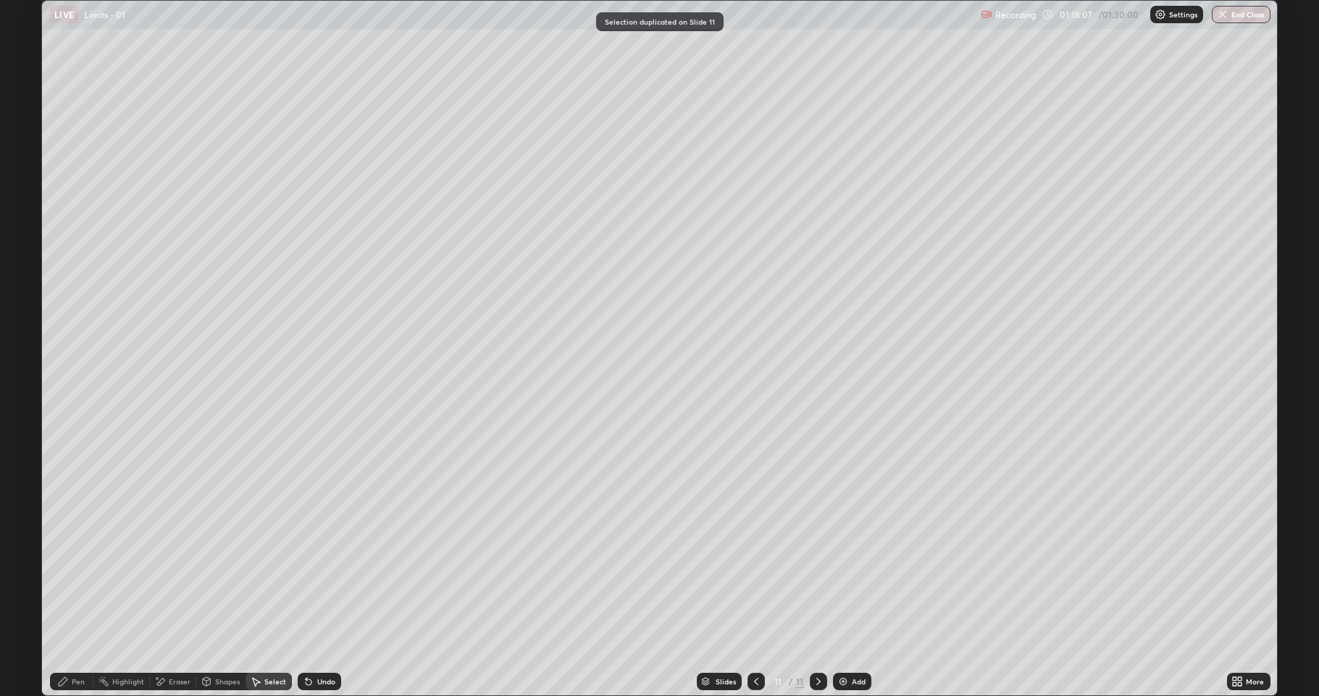
click at [70, 572] on div "Pen" at bounding box center [71, 680] width 43 height 17
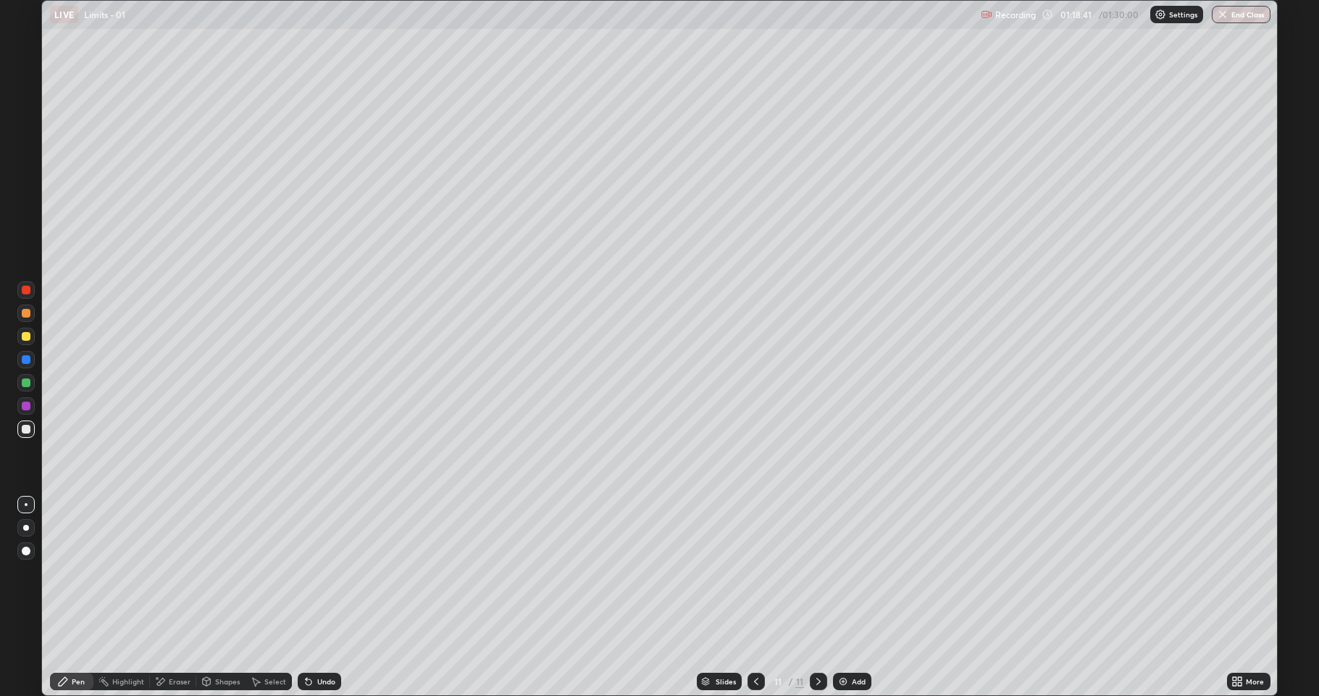
click at [189, 572] on div "Eraser" at bounding box center [180, 680] width 22 height 7
click at [64, 572] on div "Pen" at bounding box center [71, 680] width 43 height 17
click at [333, 572] on div "Undo" at bounding box center [326, 680] width 18 height 7
click at [755, 572] on icon at bounding box center [757, 681] width 12 height 12
click at [261, 572] on div "Select" at bounding box center [269, 680] width 46 height 17
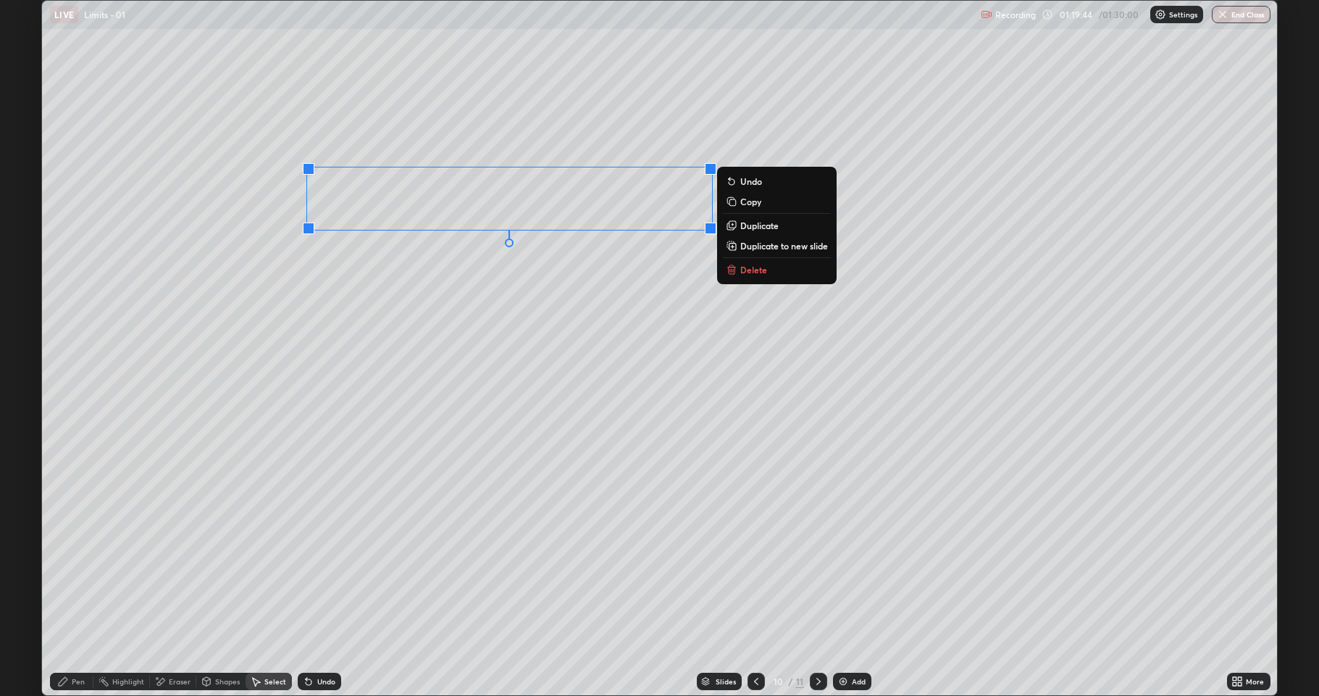
click at [751, 203] on p "Copy" at bounding box center [750, 202] width 21 height 12
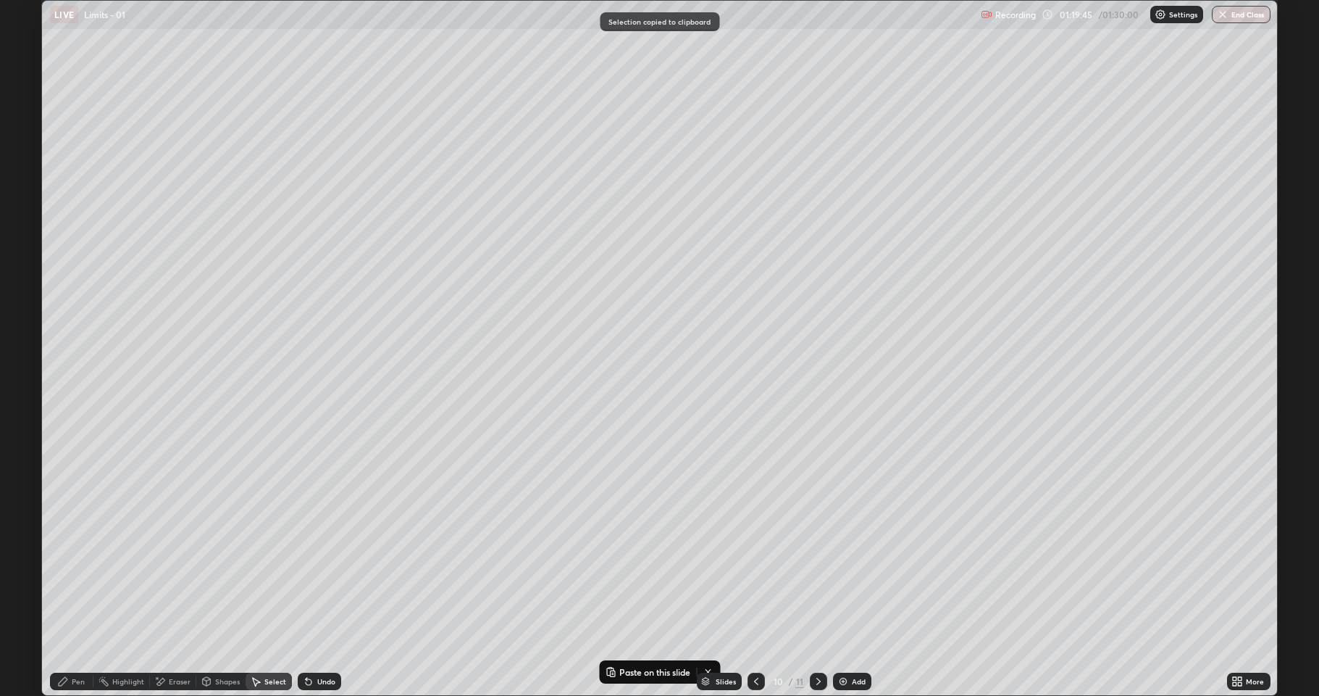
click at [823, 572] on div at bounding box center [818, 680] width 17 height 17
click at [664, 572] on button "Paste on this slide" at bounding box center [647, 671] width 91 height 17
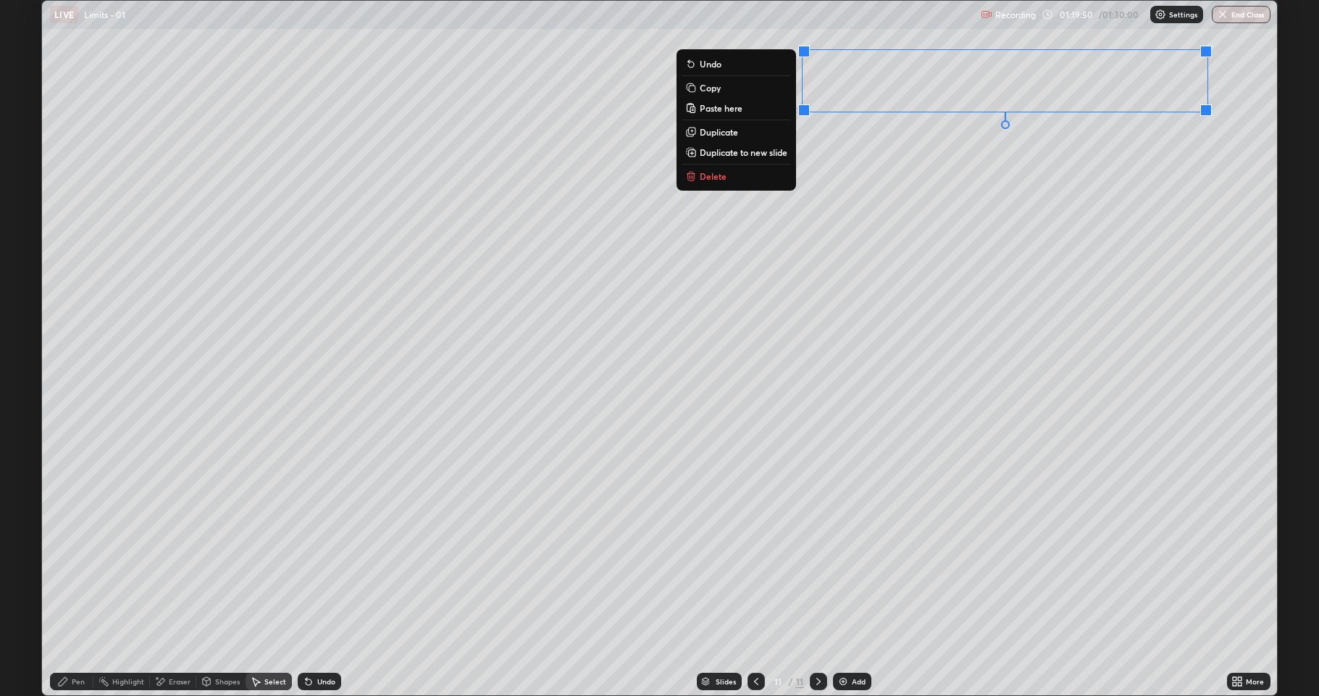
click at [991, 209] on div "0 ° Undo Copy Paste here Duplicate Duplicate to new slide Delete" at bounding box center [659, 348] width 1235 height 694
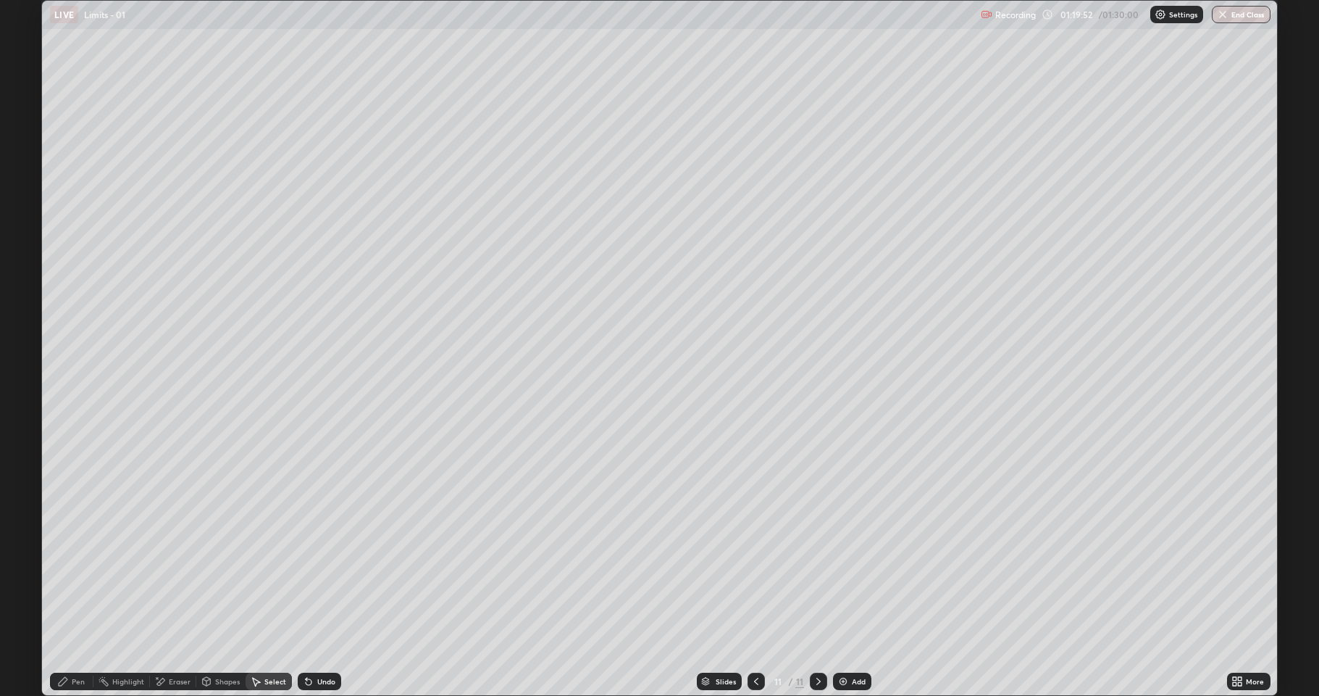
click at [74, 572] on div "Pen" at bounding box center [78, 680] width 13 height 7
click at [308, 572] on icon at bounding box center [309, 682] width 6 height 6
click at [306, 572] on icon at bounding box center [309, 682] width 6 height 6
click at [756, 572] on icon at bounding box center [757, 681] width 12 height 12
click at [817, 572] on icon at bounding box center [819, 681] width 12 height 12
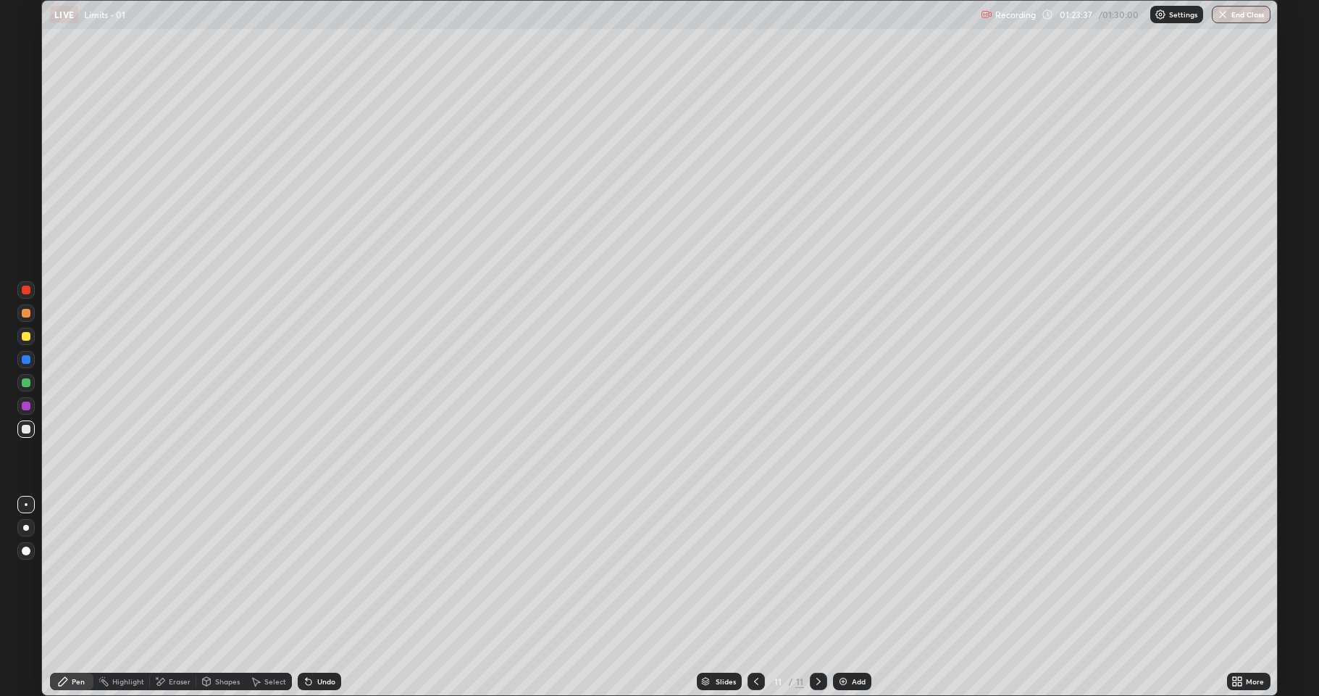
click at [753, 572] on icon at bounding box center [757, 681] width 12 height 12
click at [333, 572] on div "Undo" at bounding box center [326, 680] width 18 height 7
click at [335, 572] on div "Undo" at bounding box center [319, 680] width 43 height 17
click at [175, 572] on div "Eraser" at bounding box center [180, 680] width 22 height 7
click at [78, 572] on div "Pen" at bounding box center [78, 680] width 13 height 7
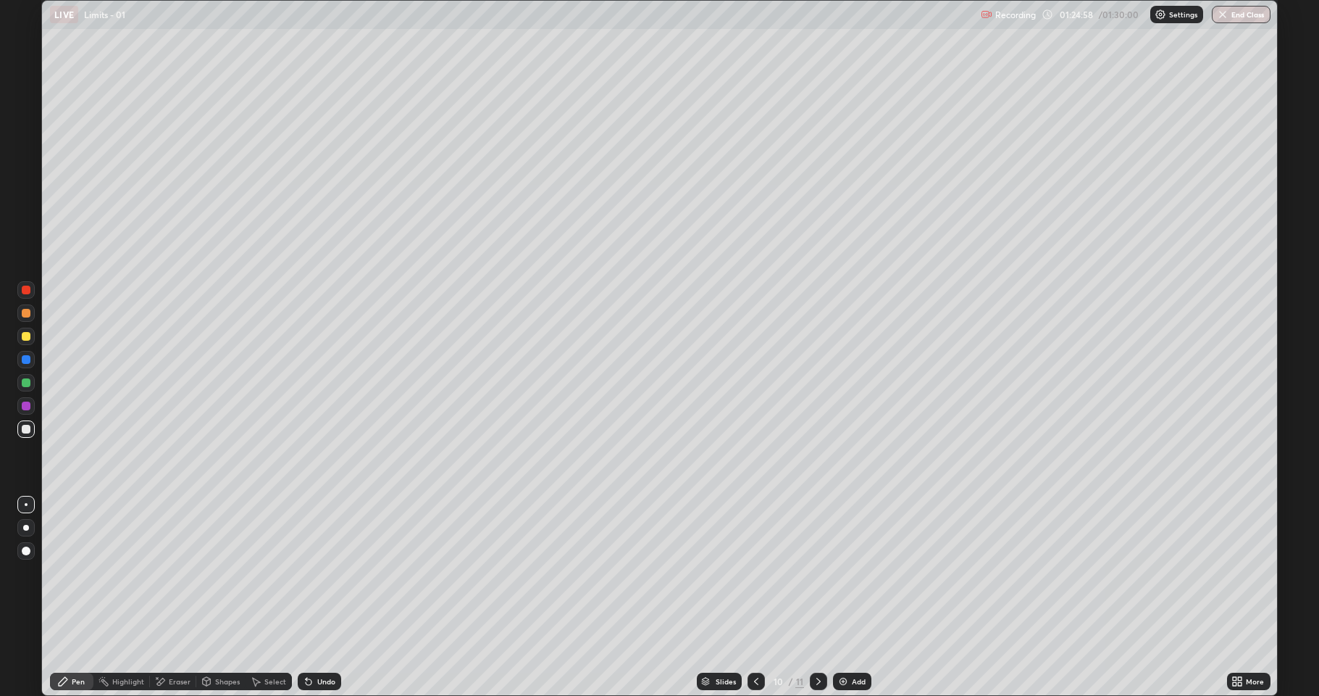
click at [318, 572] on div "Undo" at bounding box center [316, 681] width 49 height 29
click at [319, 572] on div "Undo" at bounding box center [326, 680] width 18 height 7
click at [318, 572] on div "Undo" at bounding box center [326, 680] width 18 height 7
click at [319, 572] on div "Undo" at bounding box center [326, 680] width 18 height 7
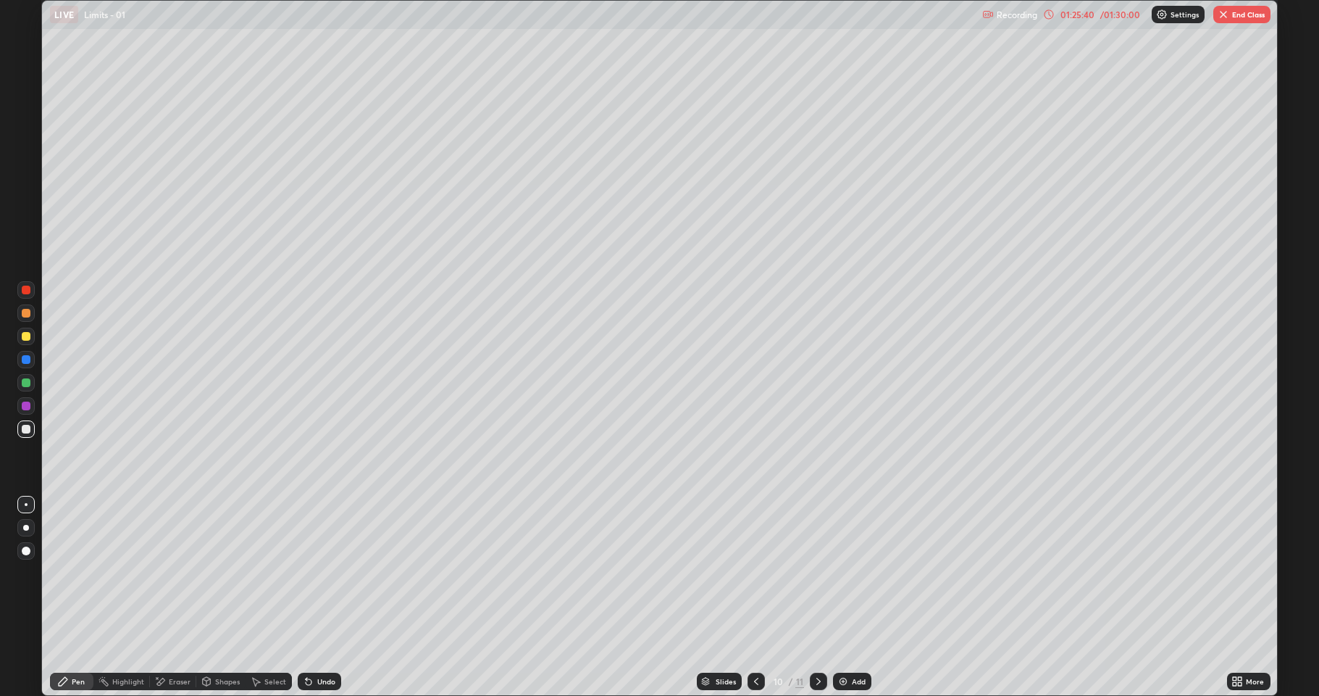
click at [317, 572] on div "Undo" at bounding box center [326, 680] width 18 height 7
click at [318, 572] on div "Undo" at bounding box center [326, 680] width 18 height 7
click at [1232, 6] on button "End Class" at bounding box center [1242, 14] width 57 height 17
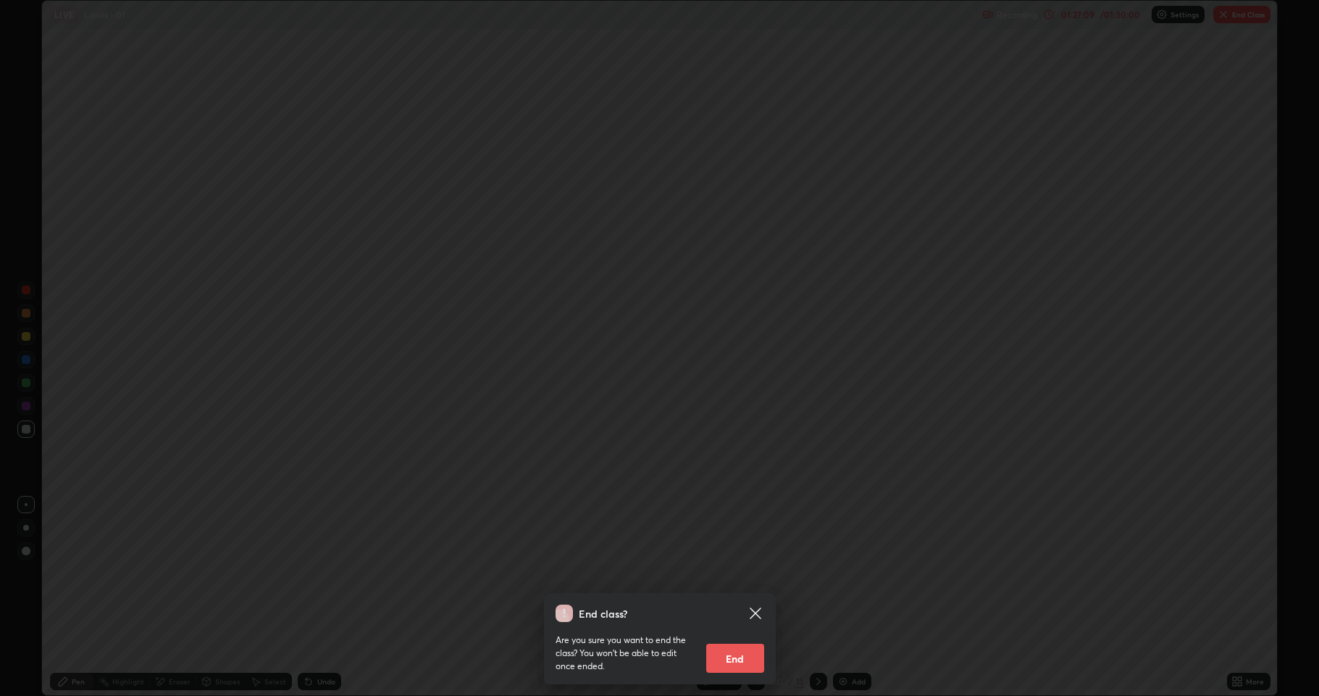
click at [917, 572] on div "End class? Are you sure you want to end the class? You won’t be able to edit on…" at bounding box center [659, 348] width 1319 height 696
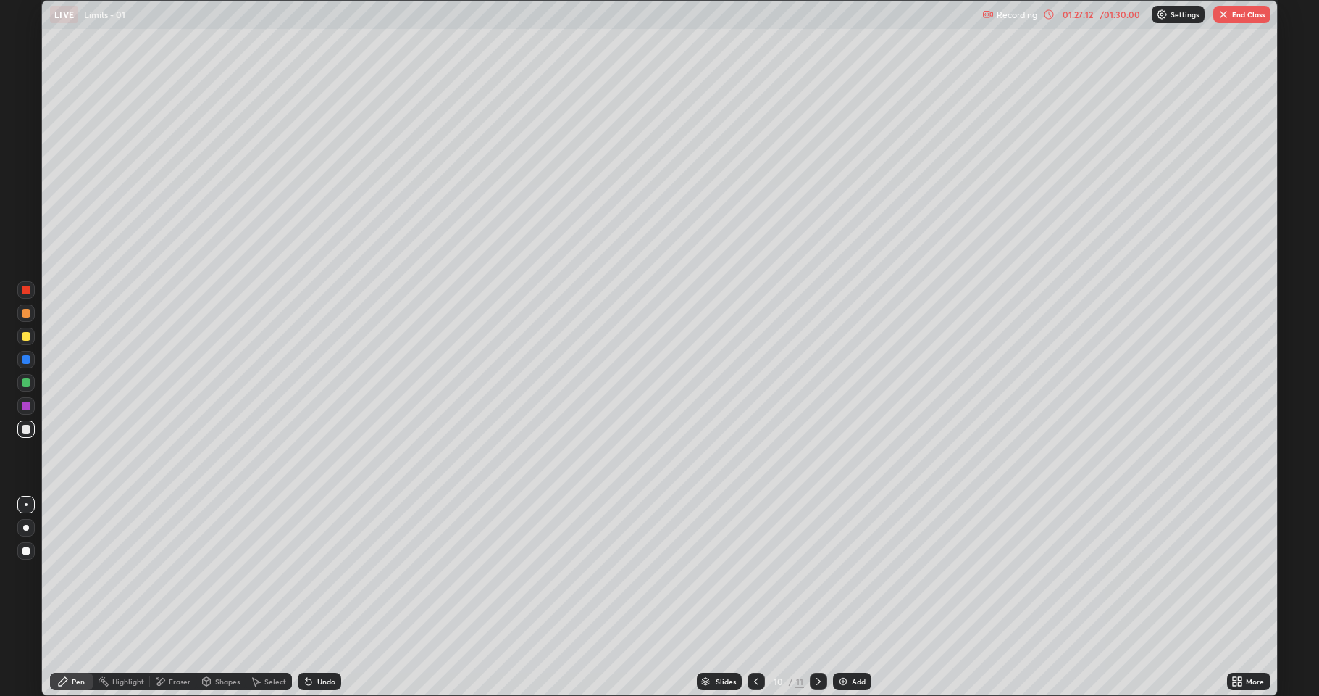
click at [1252, 20] on button "End Class" at bounding box center [1242, 14] width 57 height 17
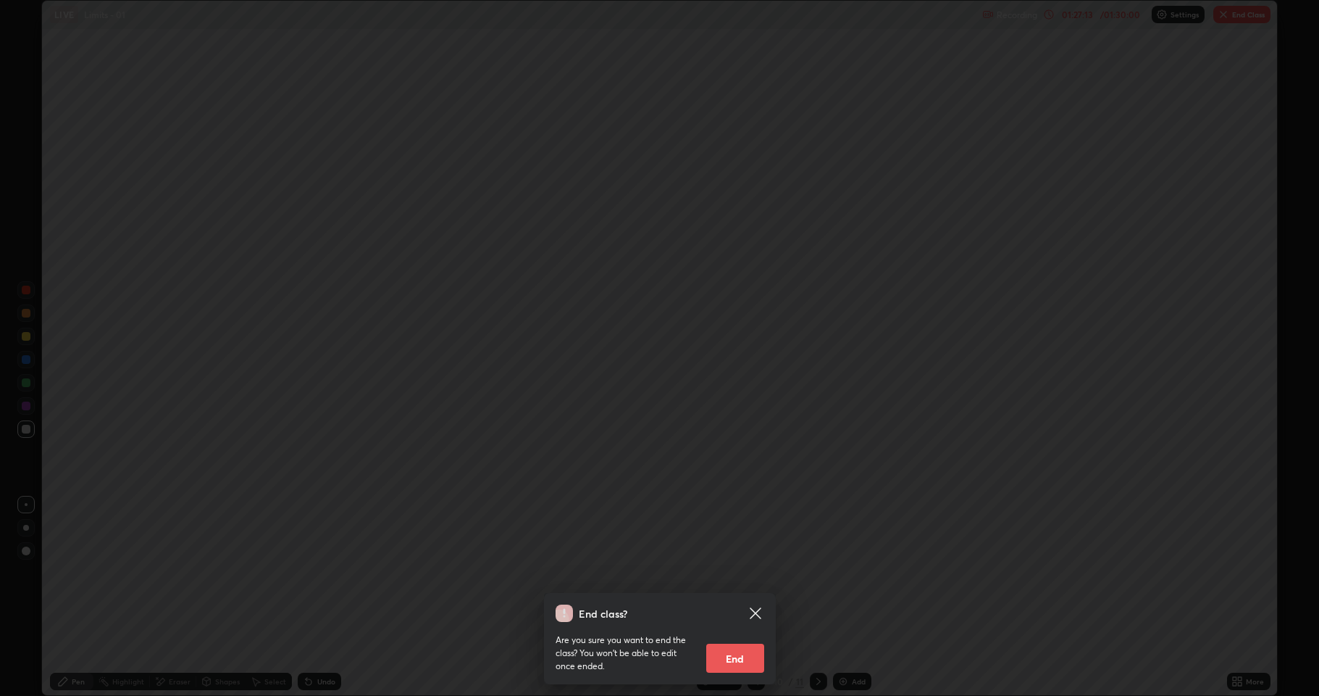
click at [748, 572] on button "End" at bounding box center [735, 657] width 58 height 29
